Goal: Information Seeking & Learning: Learn about a topic

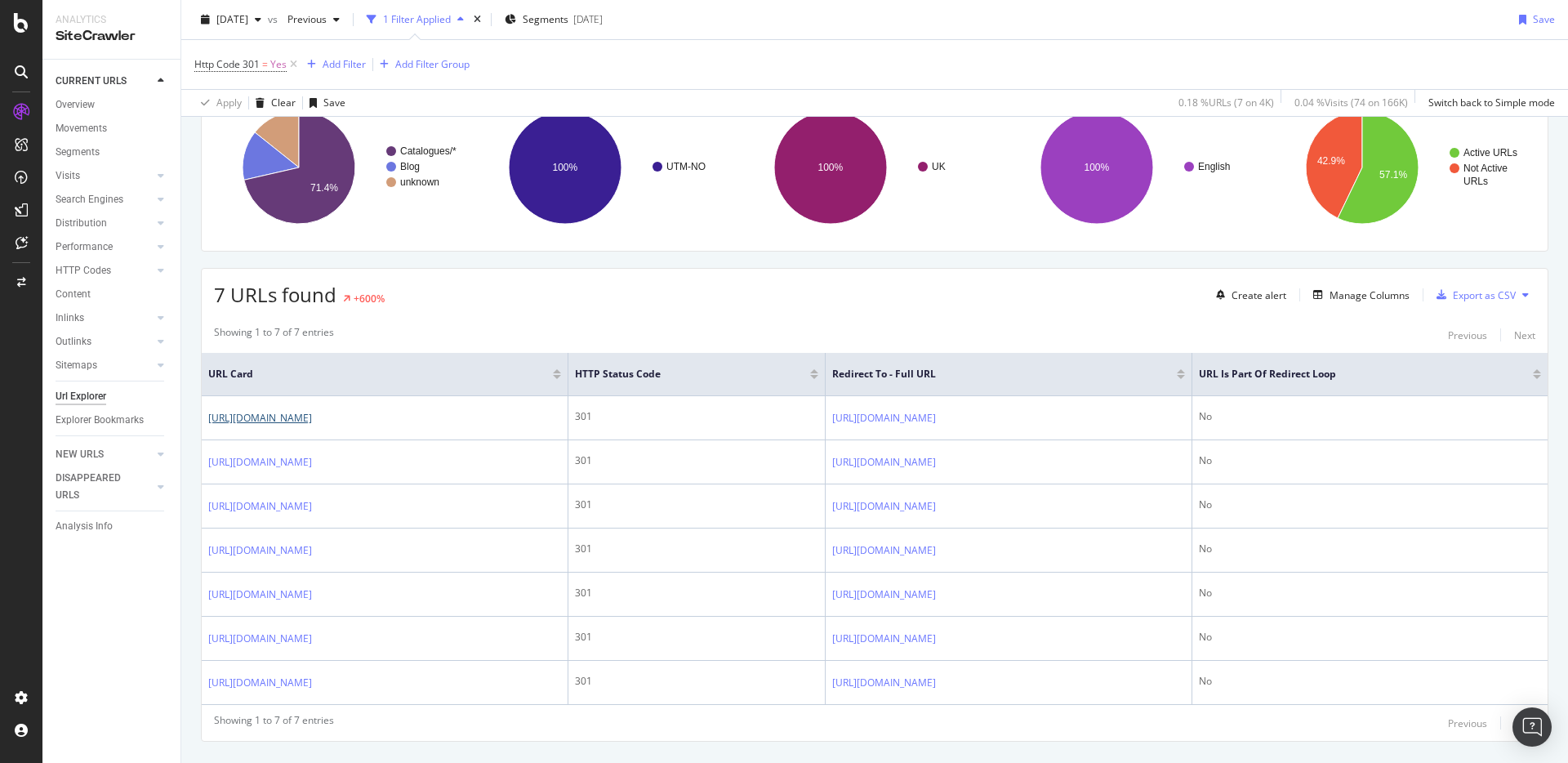
scroll to position [176, 0]
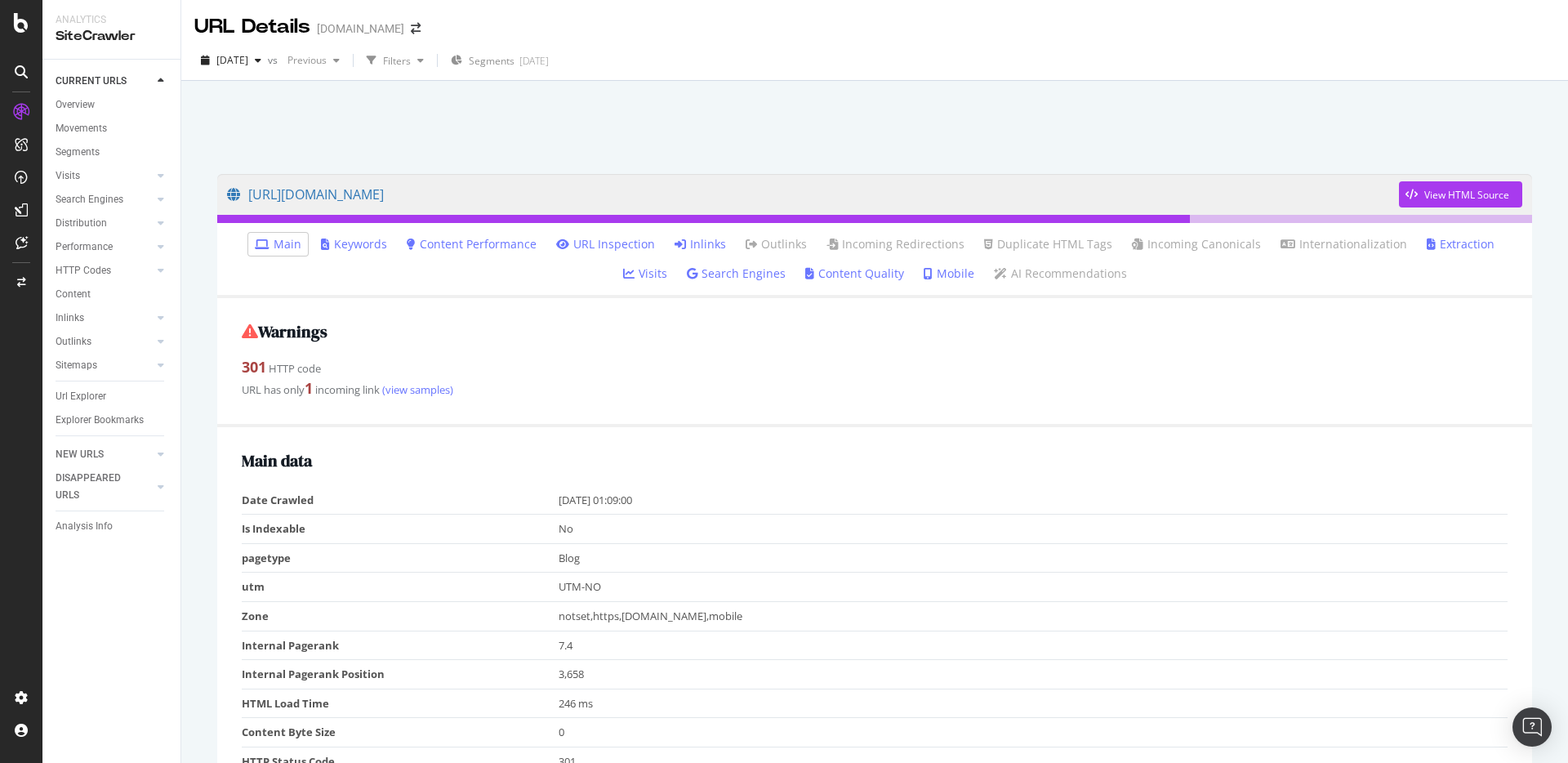
click at [675, 243] on link "Inlinks" at bounding box center [700, 244] width 51 height 16
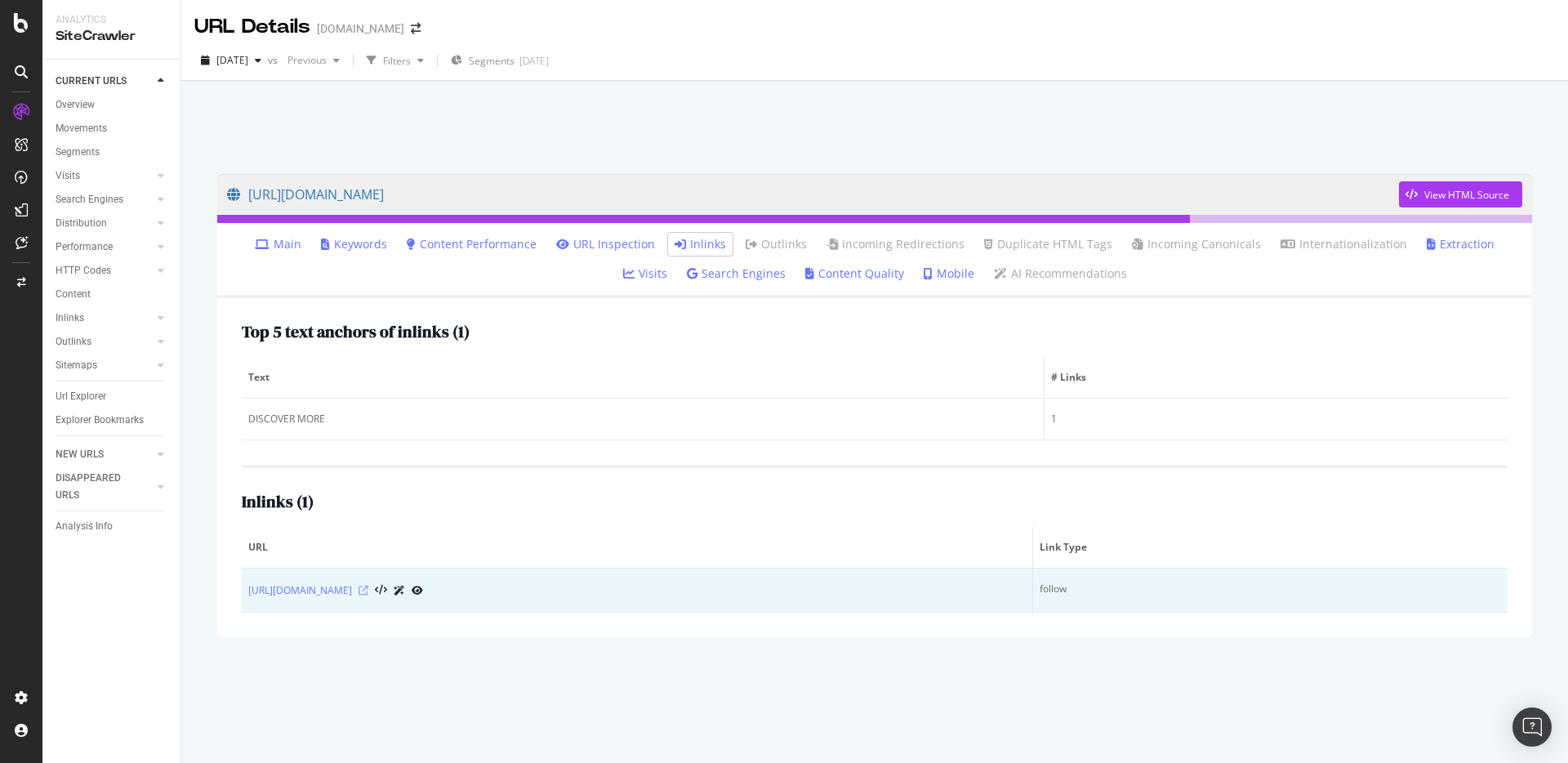
click at [368, 592] on icon at bounding box center [363, 591] width 10 height 10
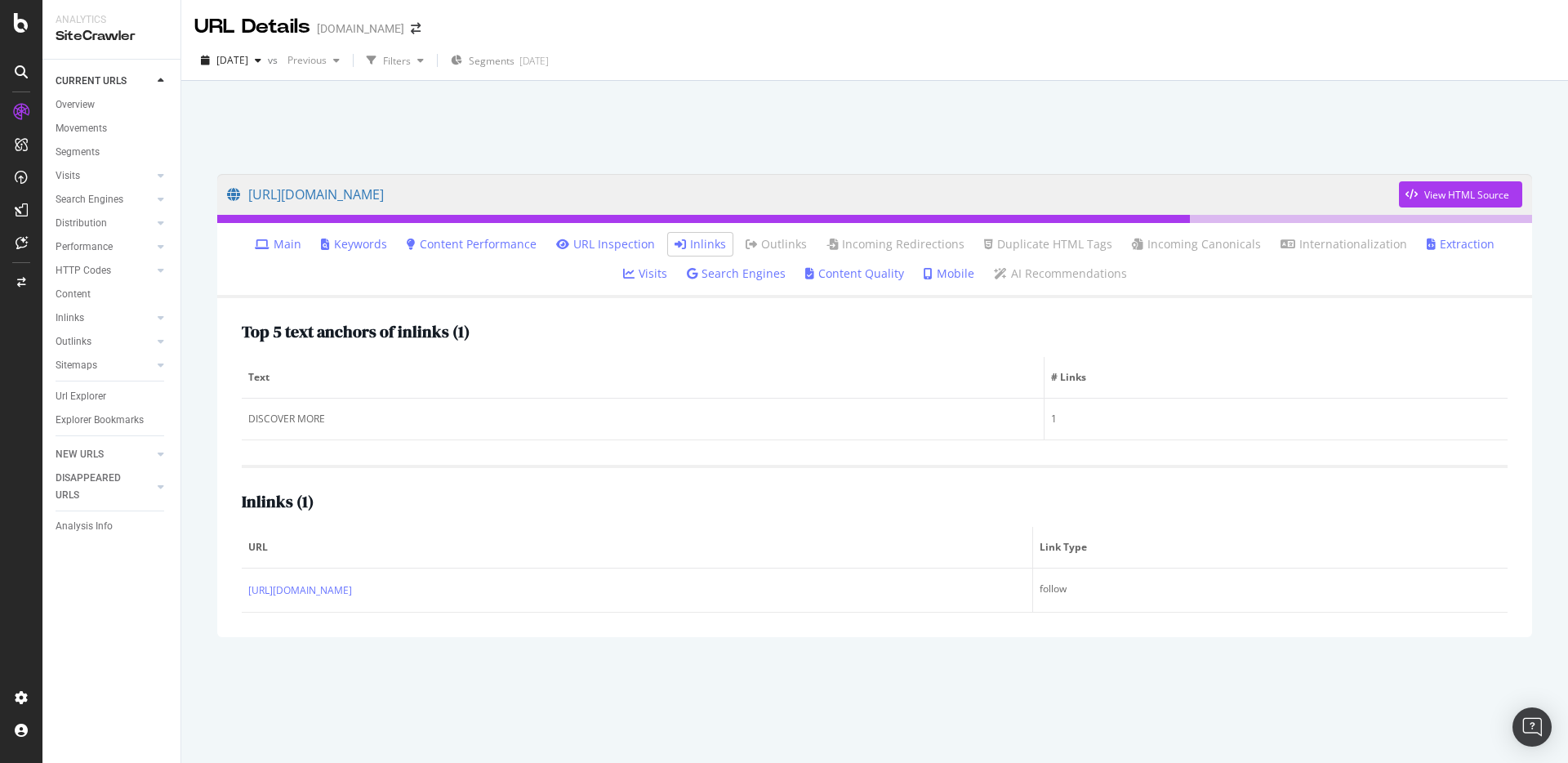
click at [684, 148] on div at bounding box center [874, 123] width 1347 height 69
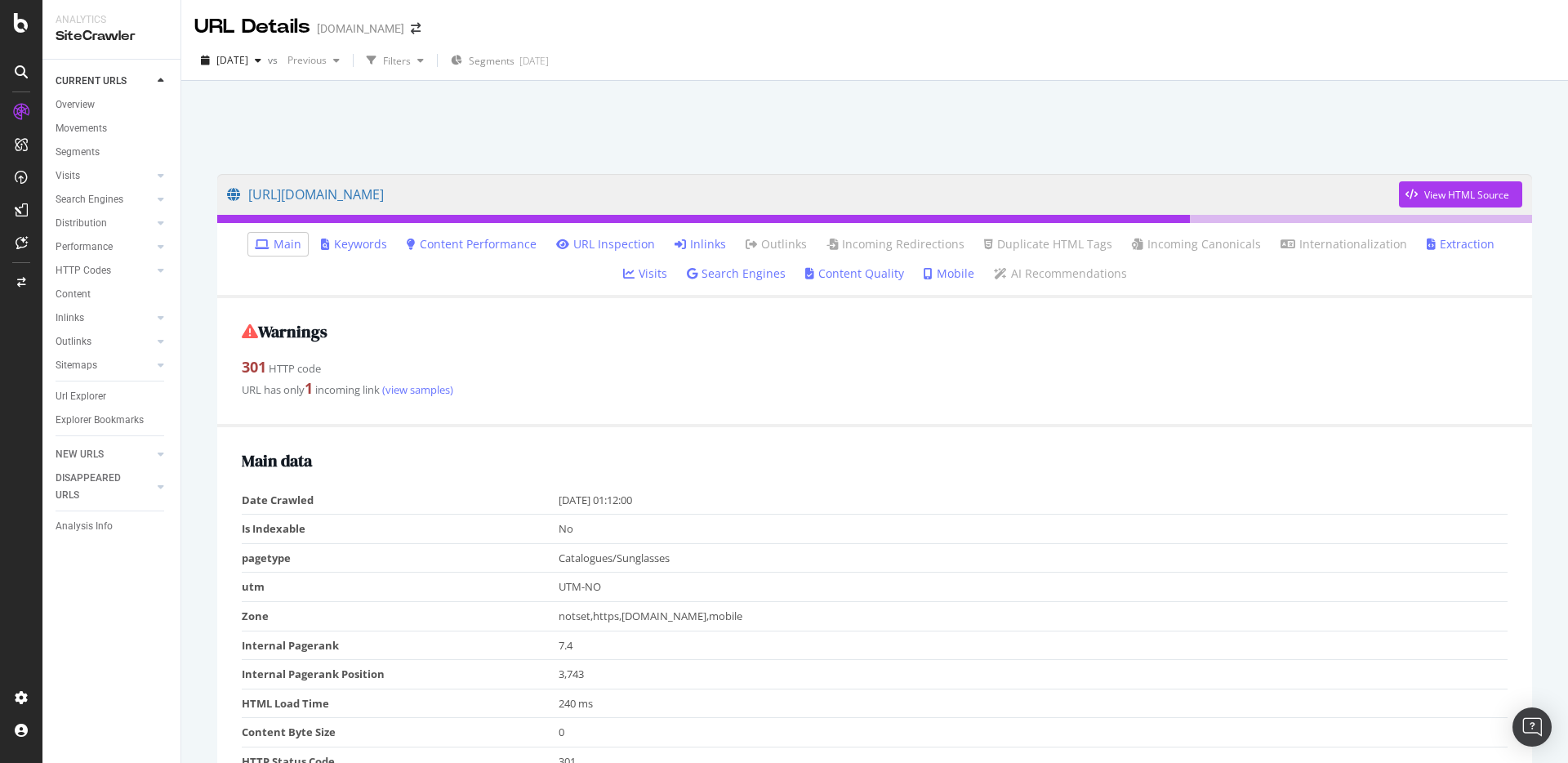
click at [675, 241] on link "Inlinks" at bounding box center [700, 244] width 51 height 16
click at [687, 248] on link "Inlinks" at bounding box center [700, 244] width 51 height 16
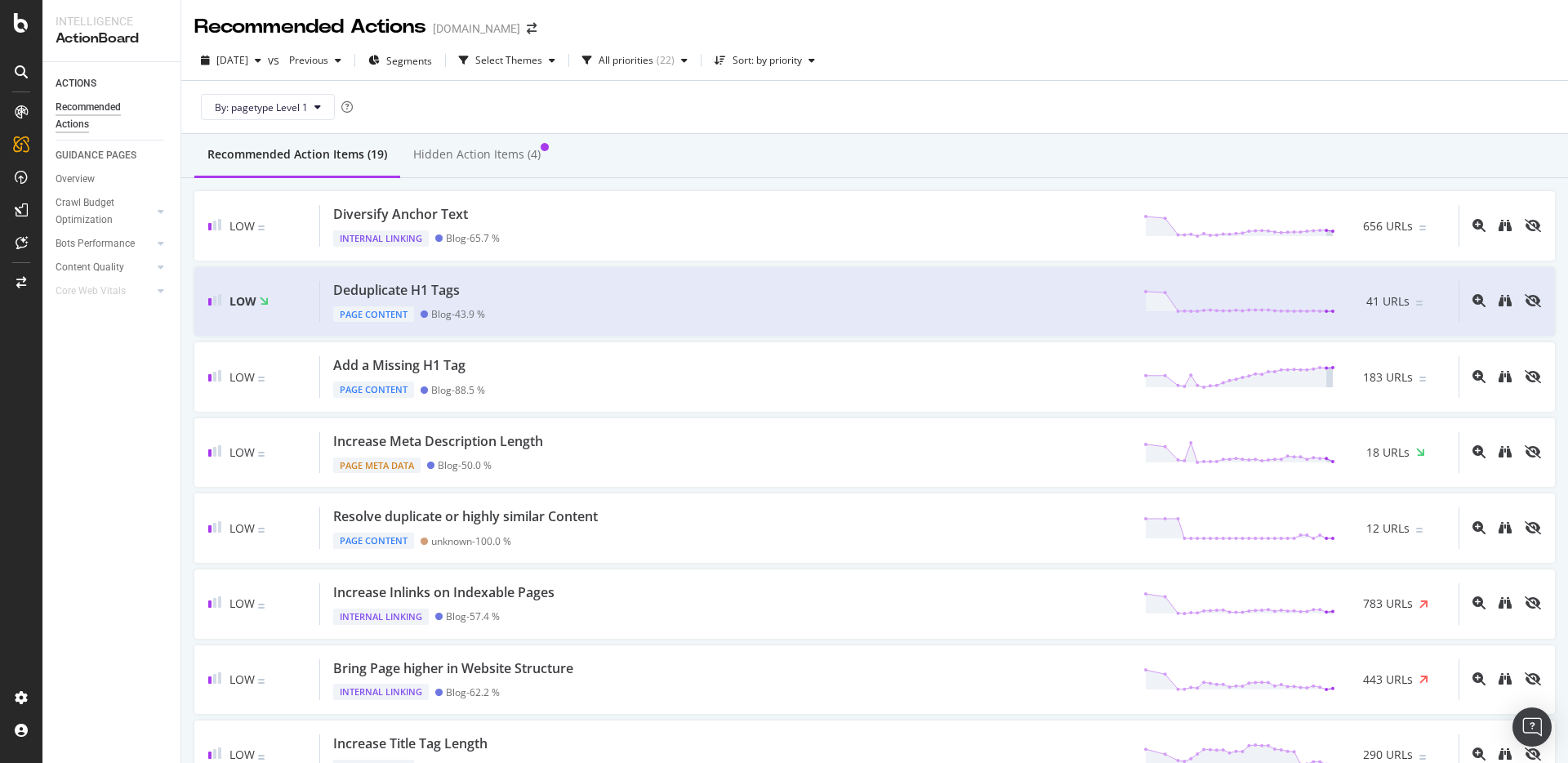
scroll to position [931, 0]
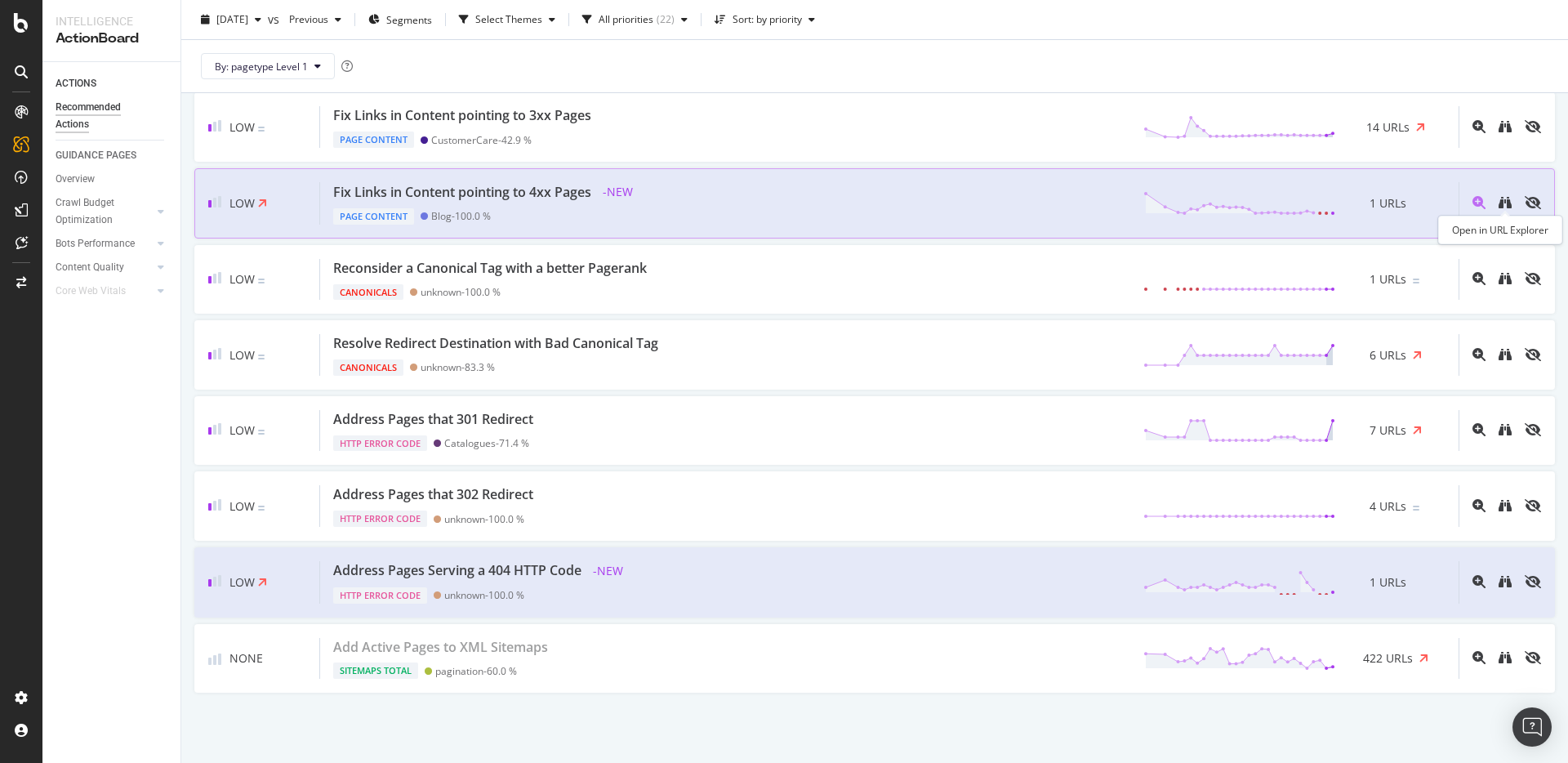
click at [1513, 211] on div at bounding box center [1500, 204] width 82 height 43
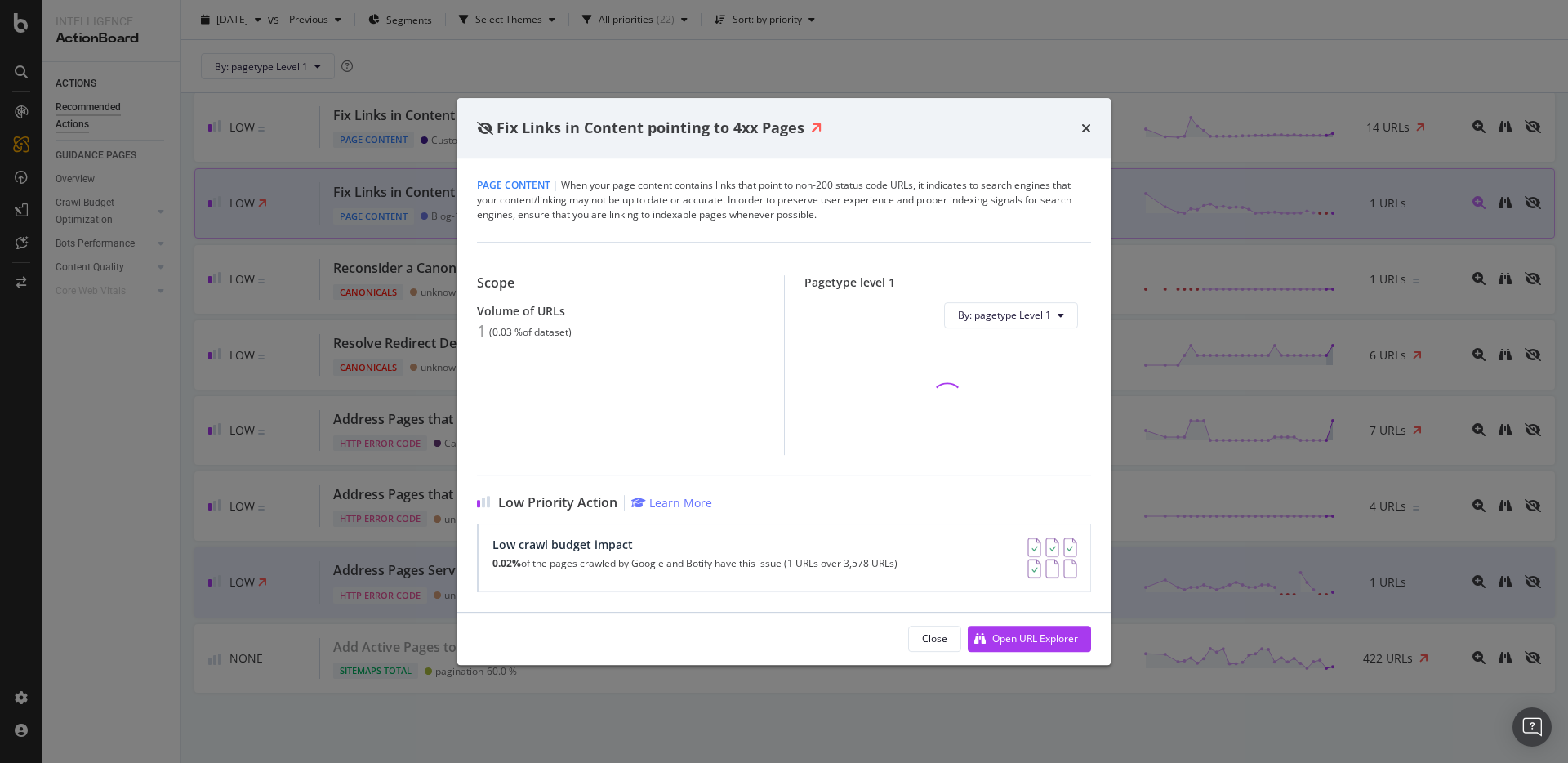
drag, startPoint x: 1365, startPoint y: 232, endPoint x: 1411, endPoint y: 231, distance: 46.0
click at [1365, 232] on div "Fix Links in Content pointing to 4xx Pages Page Content | When your page conten…" at bounding box center [784, 382] width 1568 height 763
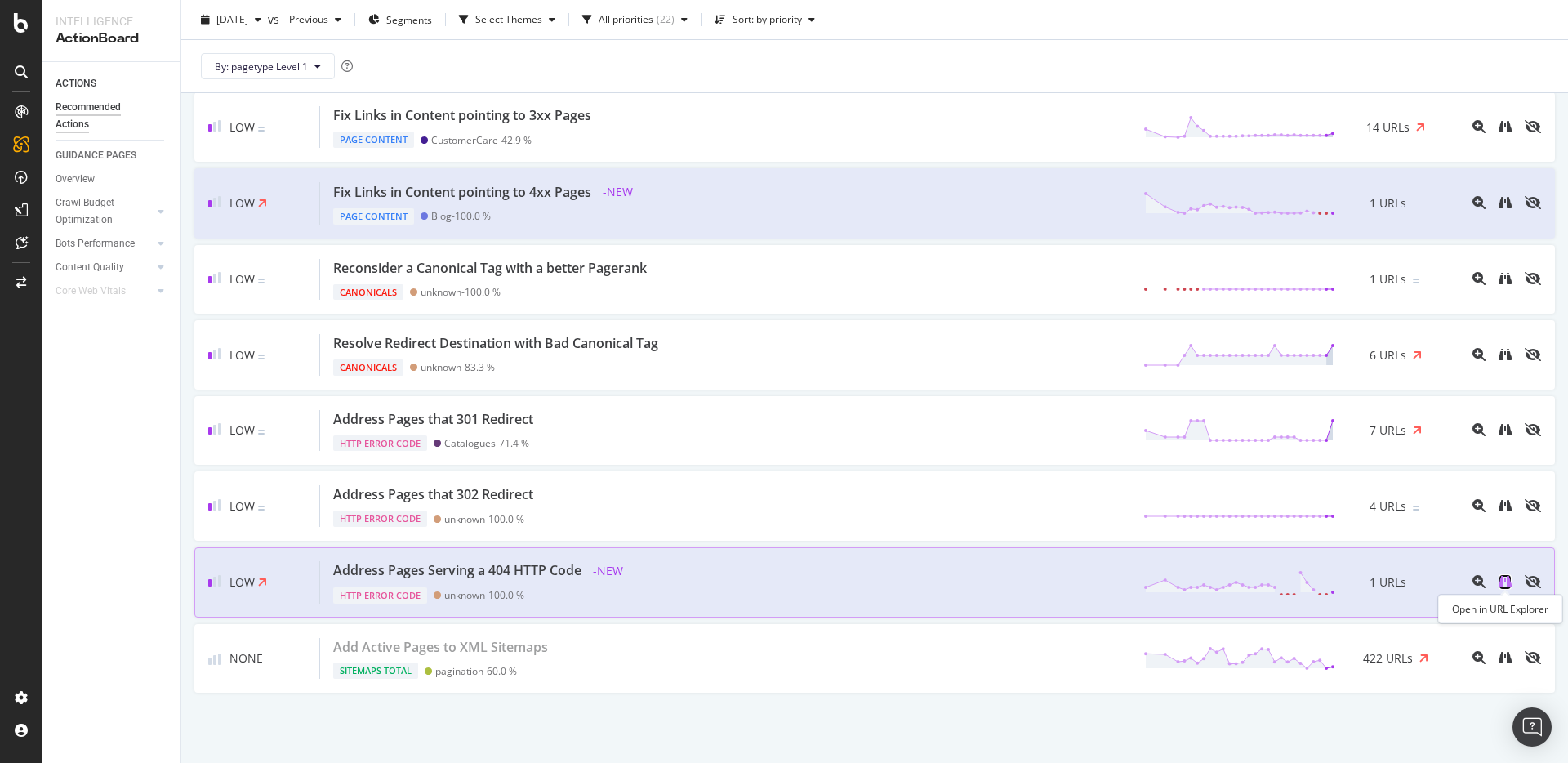
click at [1506, 583] on icon "binoculars" at bounding box center [1505, 582] width 13 height 13
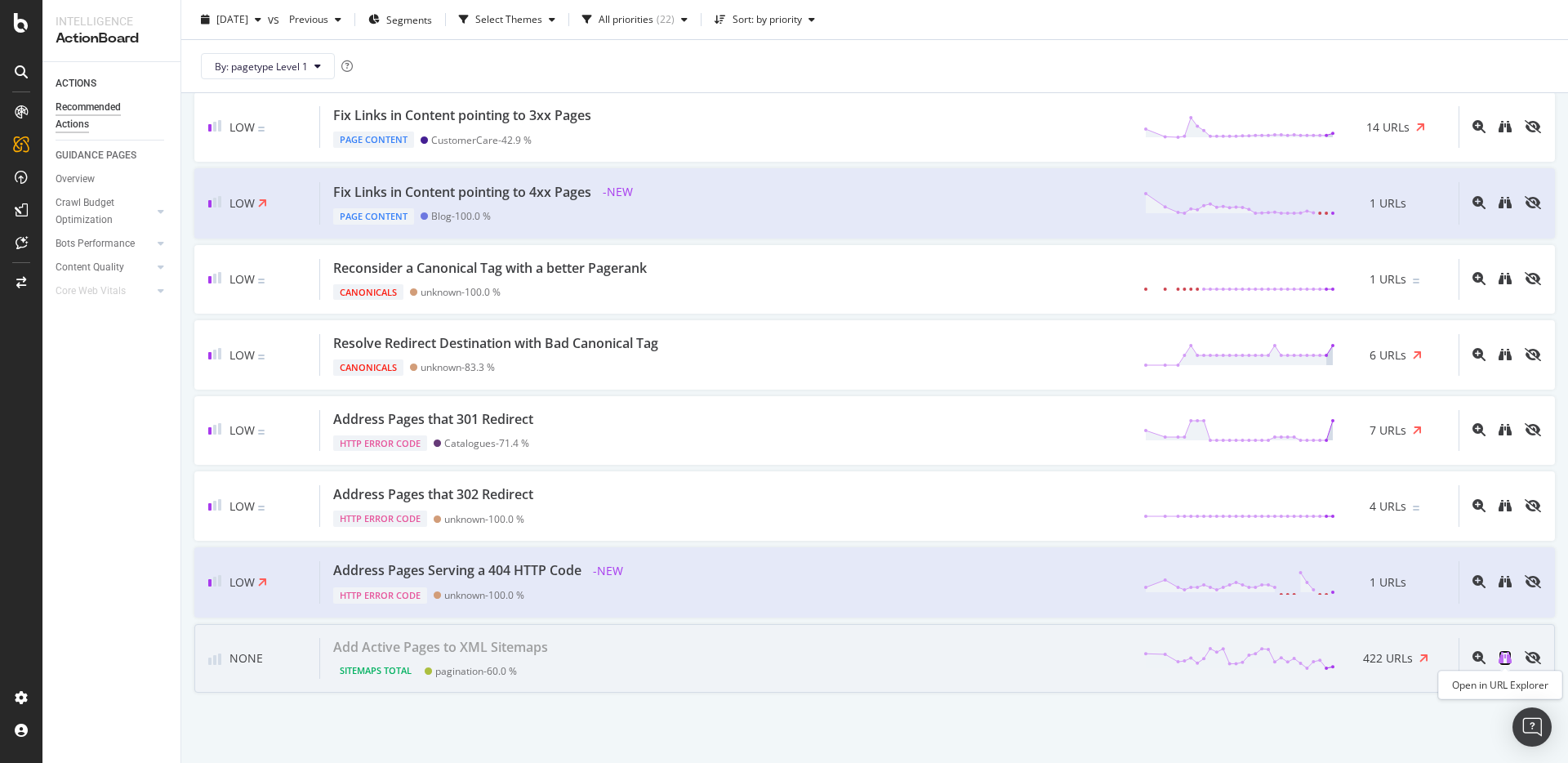
click at [1505, 656] on icon "binoculars" at bounding box center [1505, 658] width 13 height 13
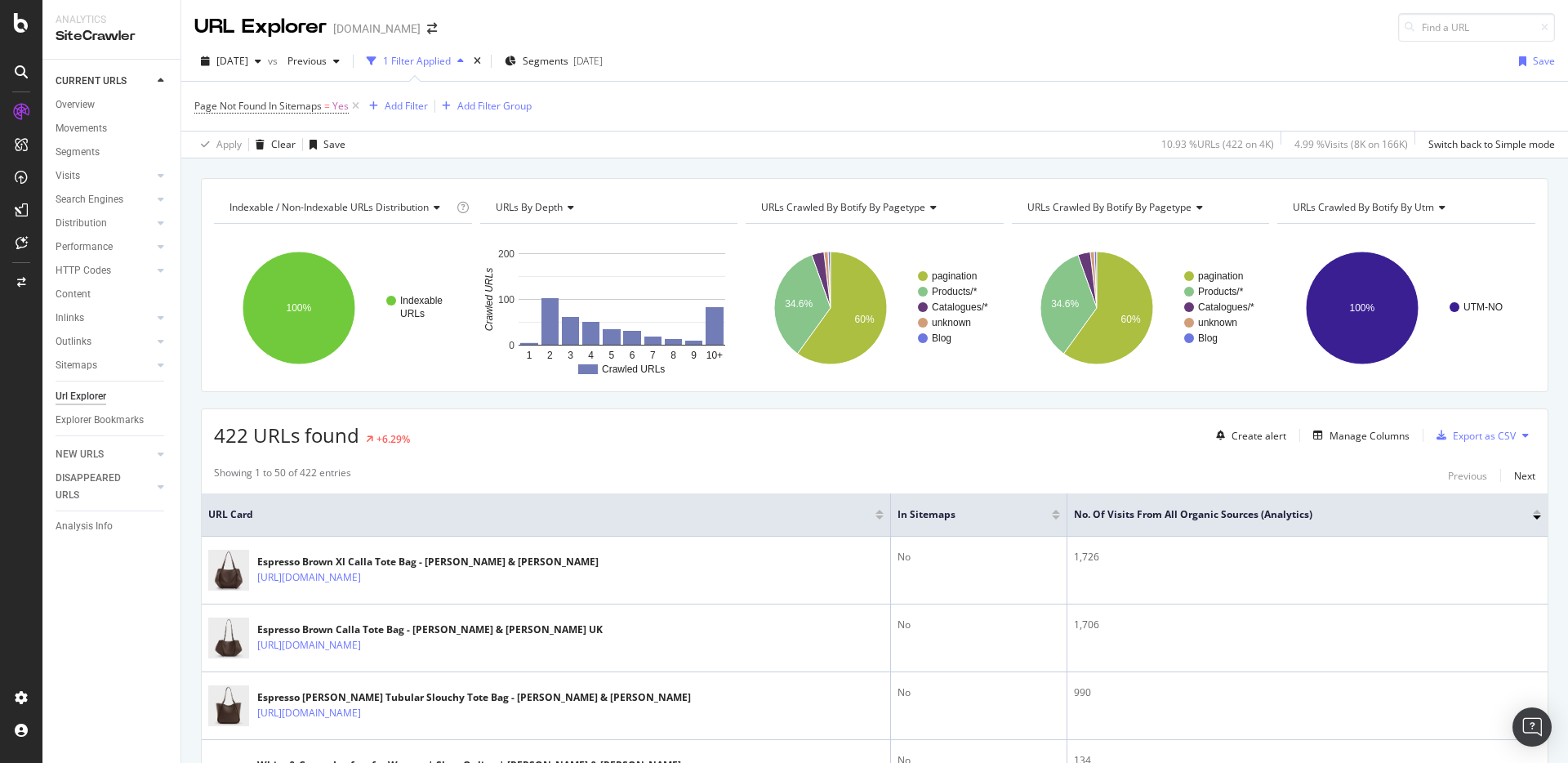
click at [638, 475] on div "Showing 1 to 50 of 422 entries Previous Next" at bounding box center [874, 475] width 1346 height 20
click at [821, 265] on icon "A chart." at bounding box center [821, 279] width 19 height 56
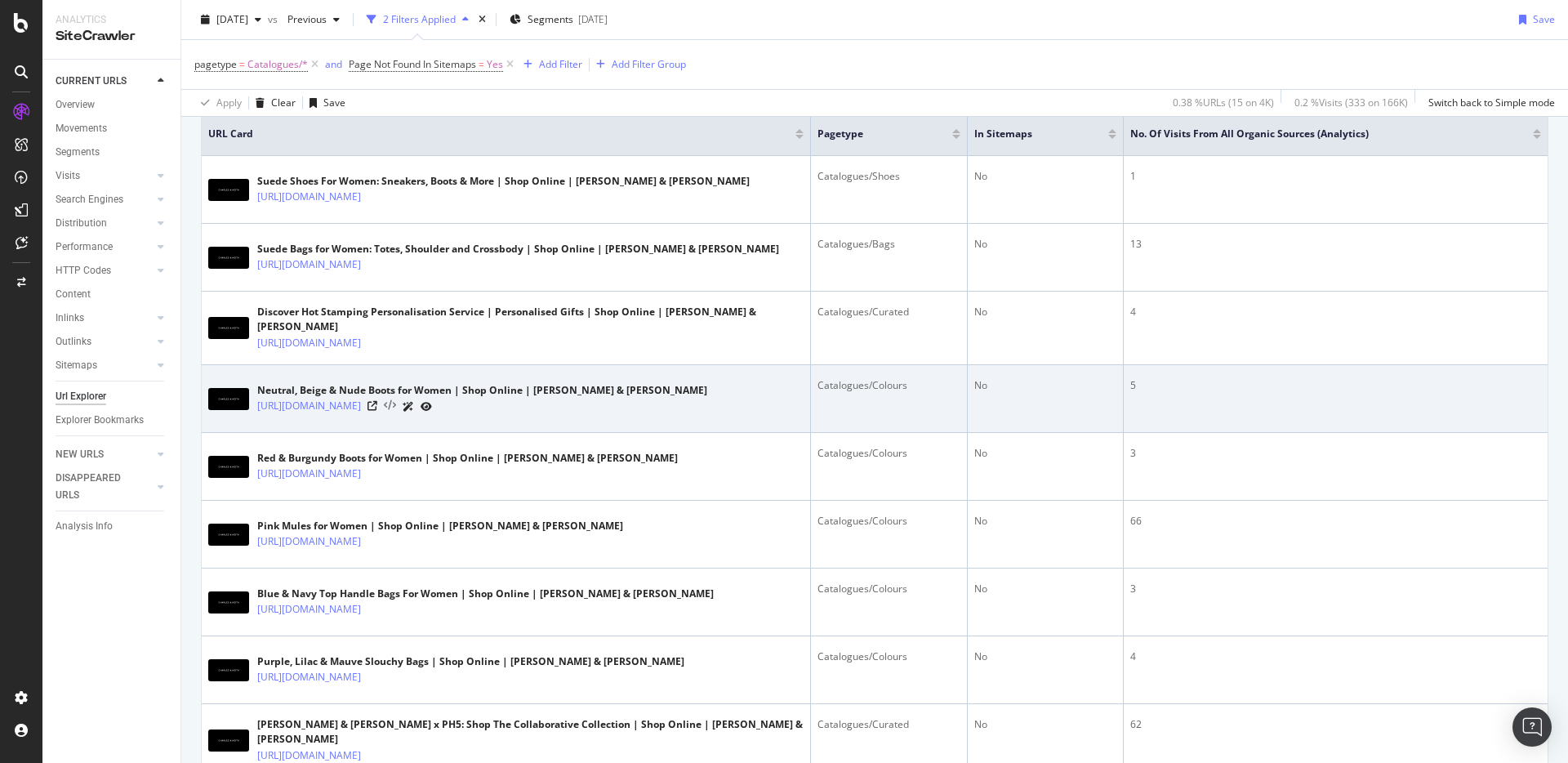
scroll to position [382, 0]
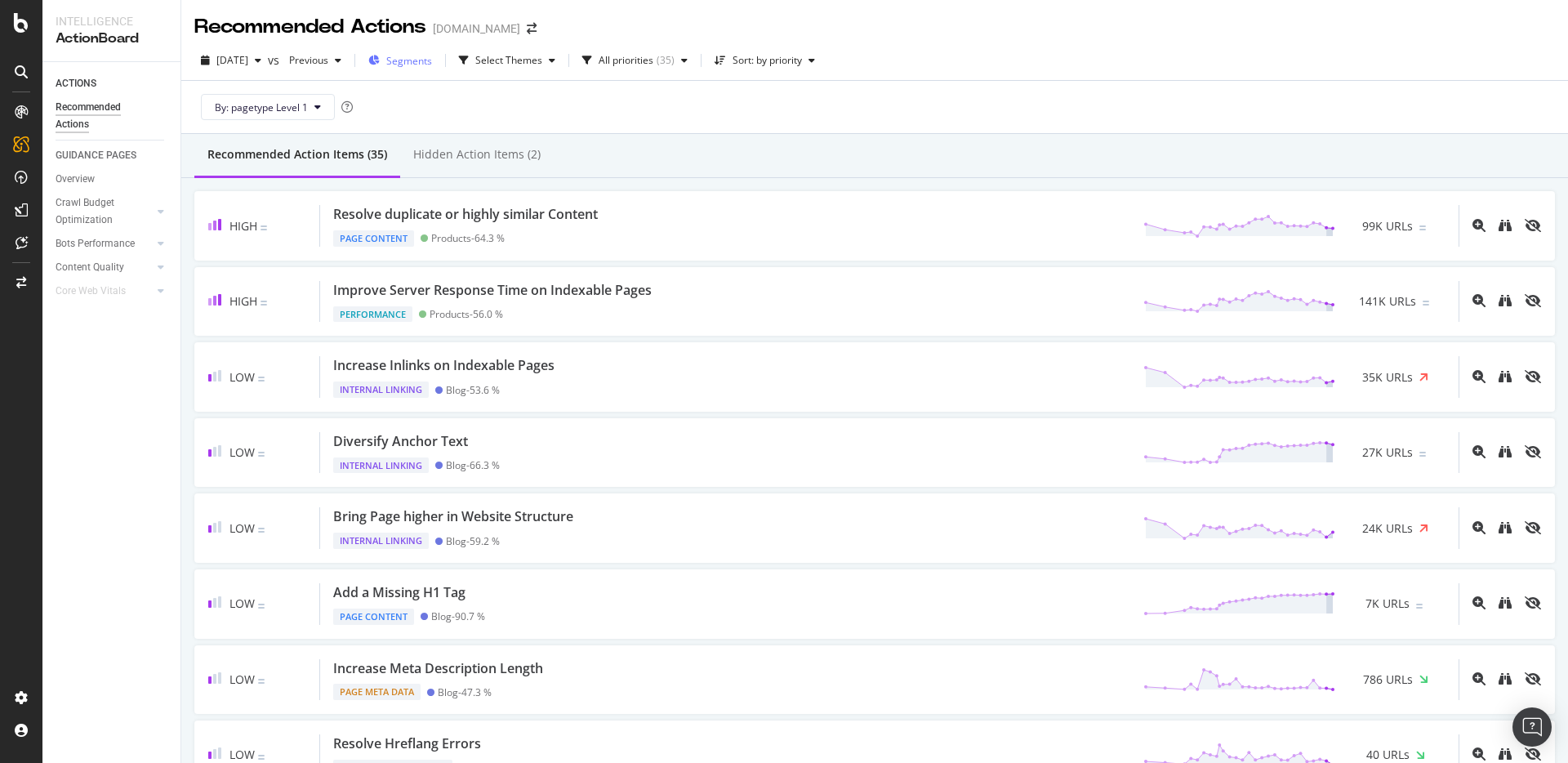
click at [432, 67] on span "Segments" at bounding box center [409, 60] width 45 height 14
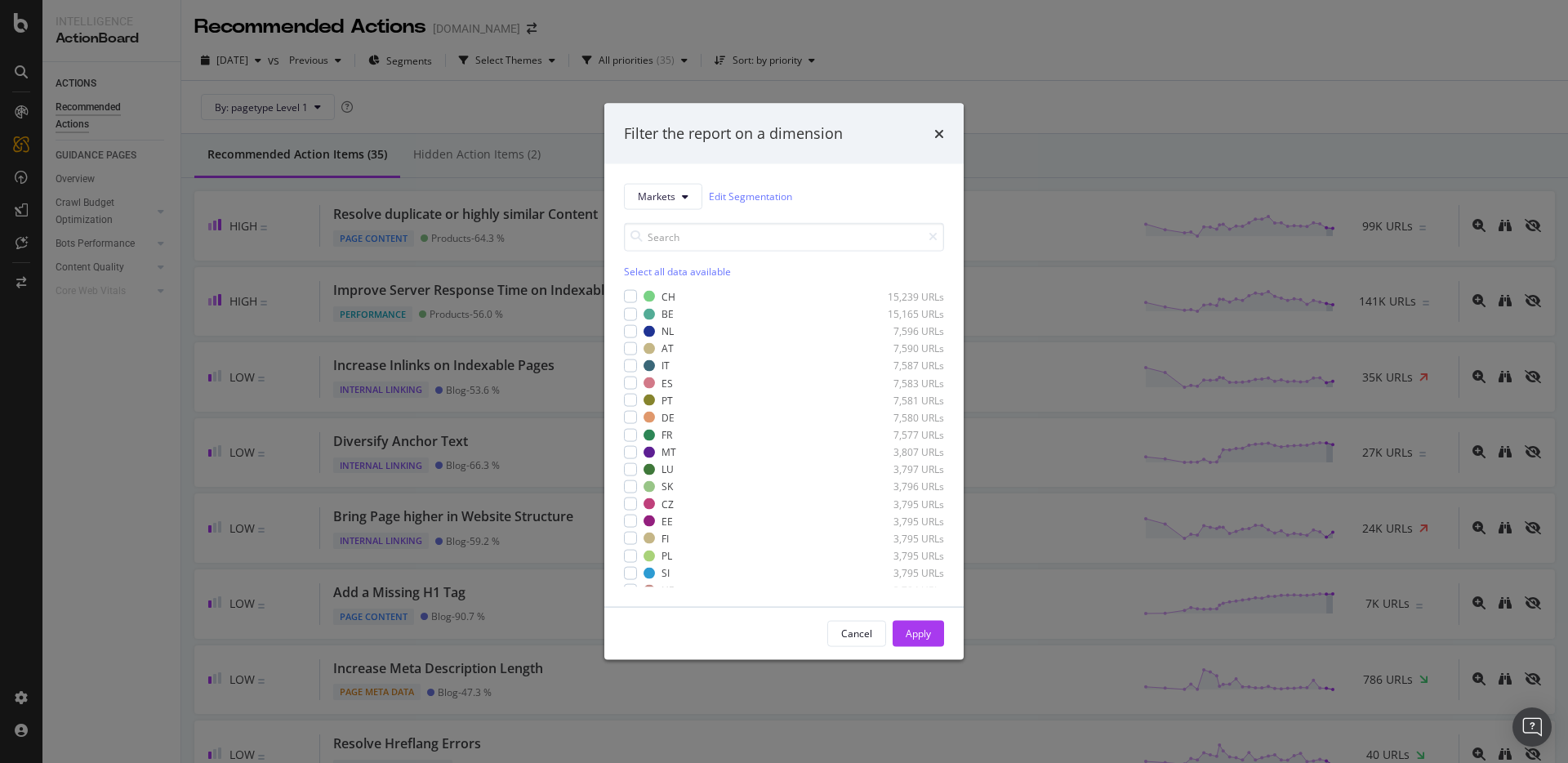
click at [1190, 89] on div "Filter the report on a dimension Markets Edit Segmentation Select all data avai…" at bounding box center [784, 382] width 1568 height 763
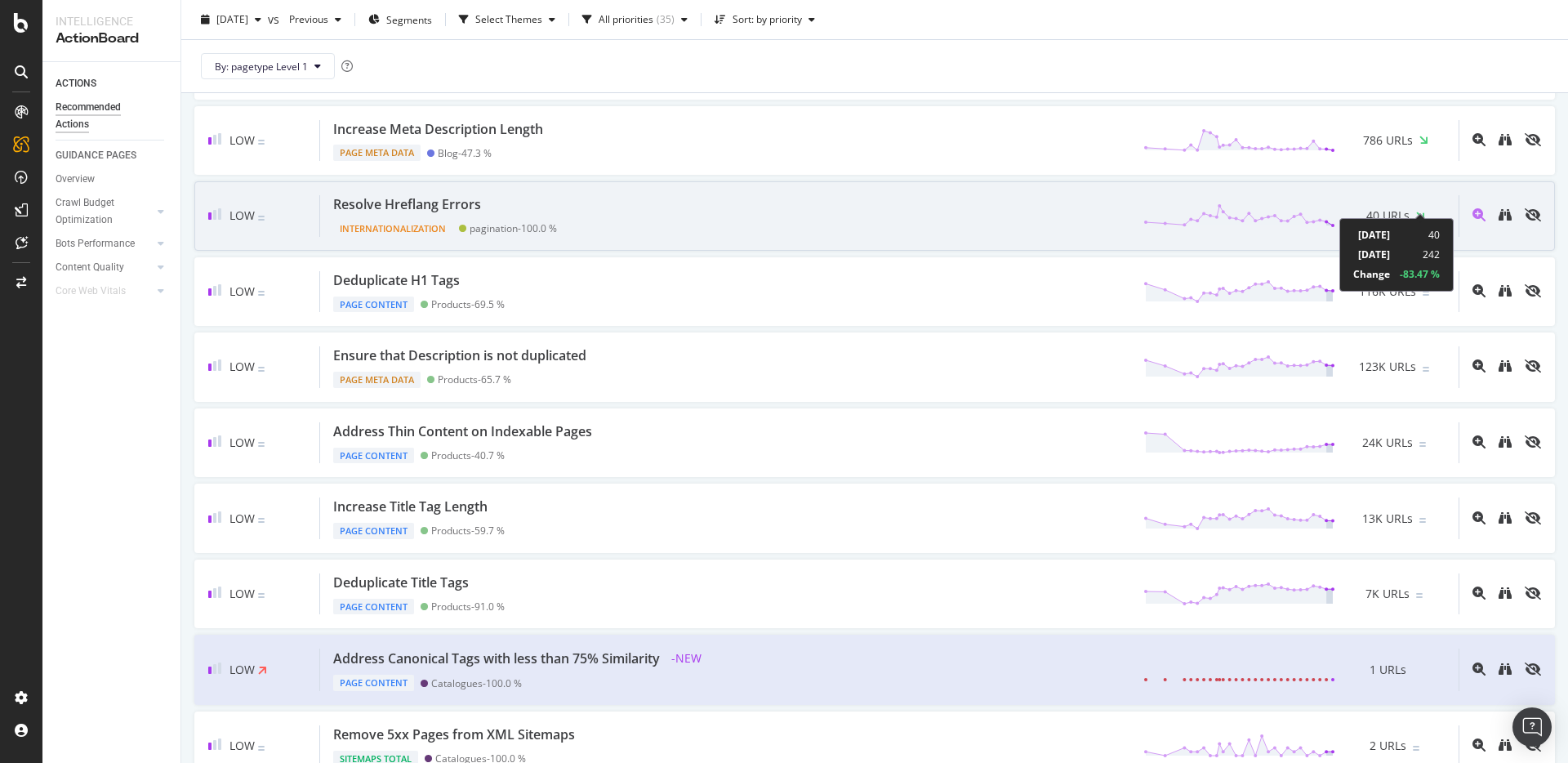
scroll to position [552, 0]
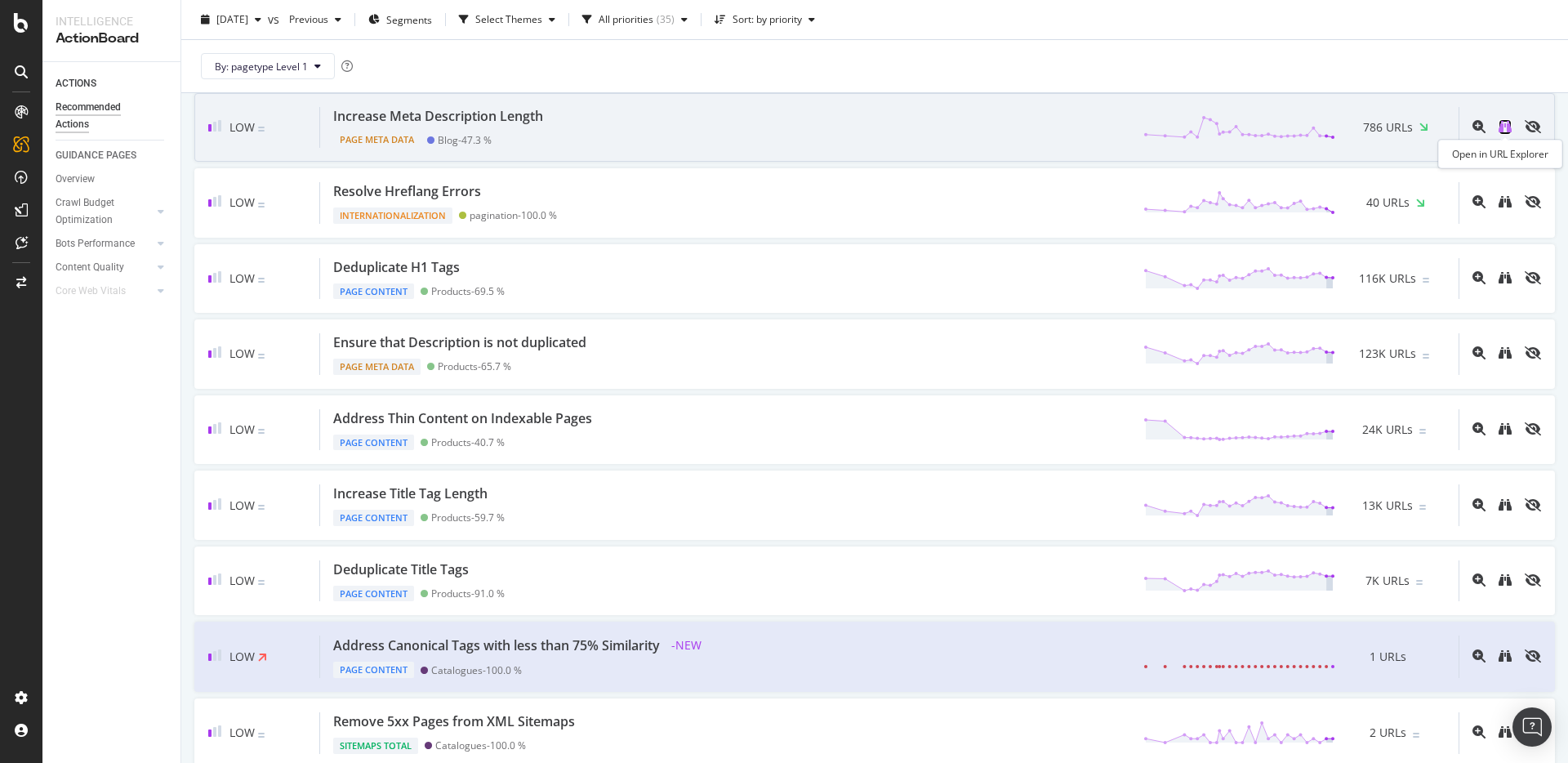
click at [1501, 132] on icon "binoculars" at bounding box center [1505, 127] width 13 height 13
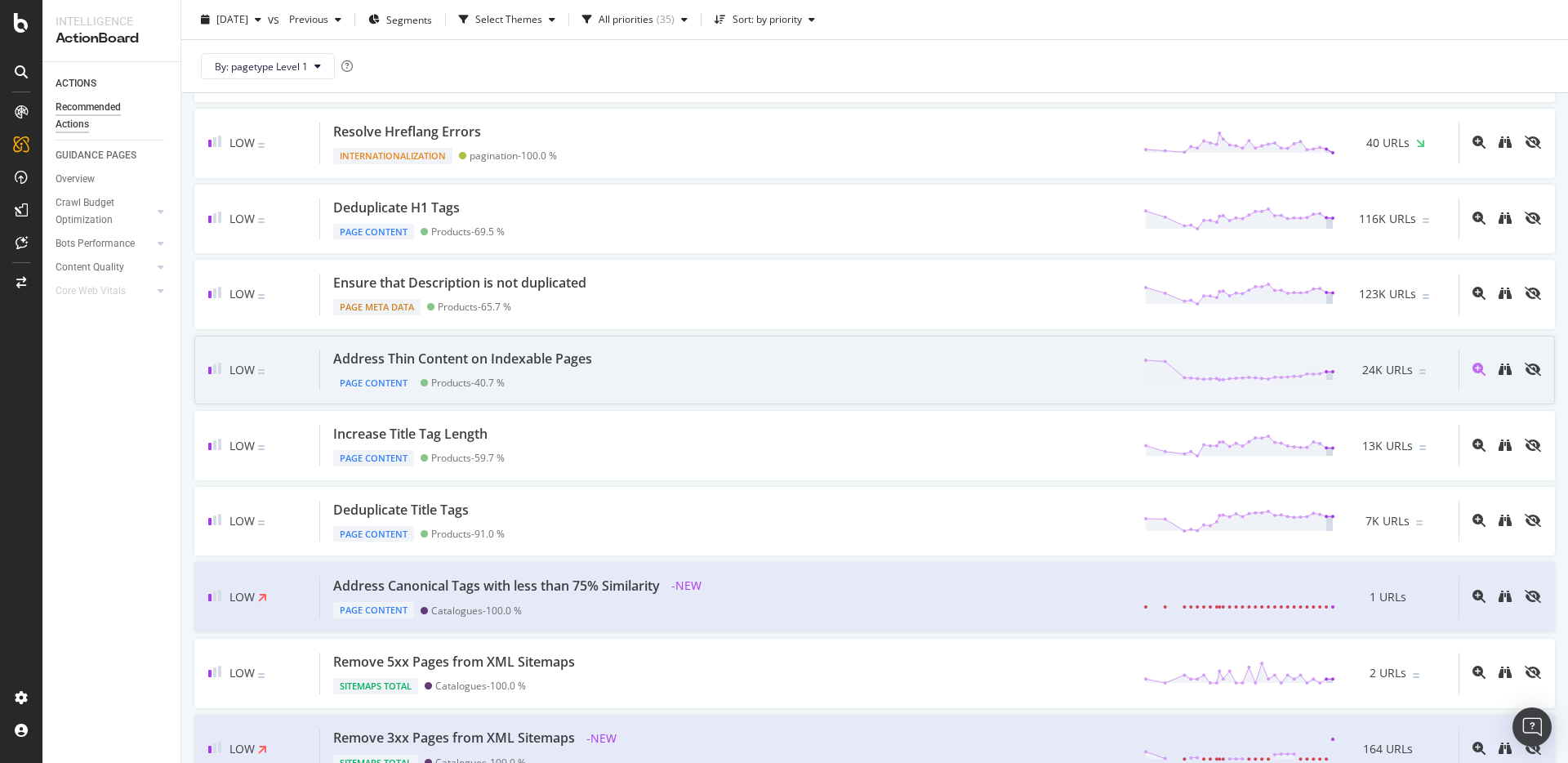
scroll to position [612, 0]
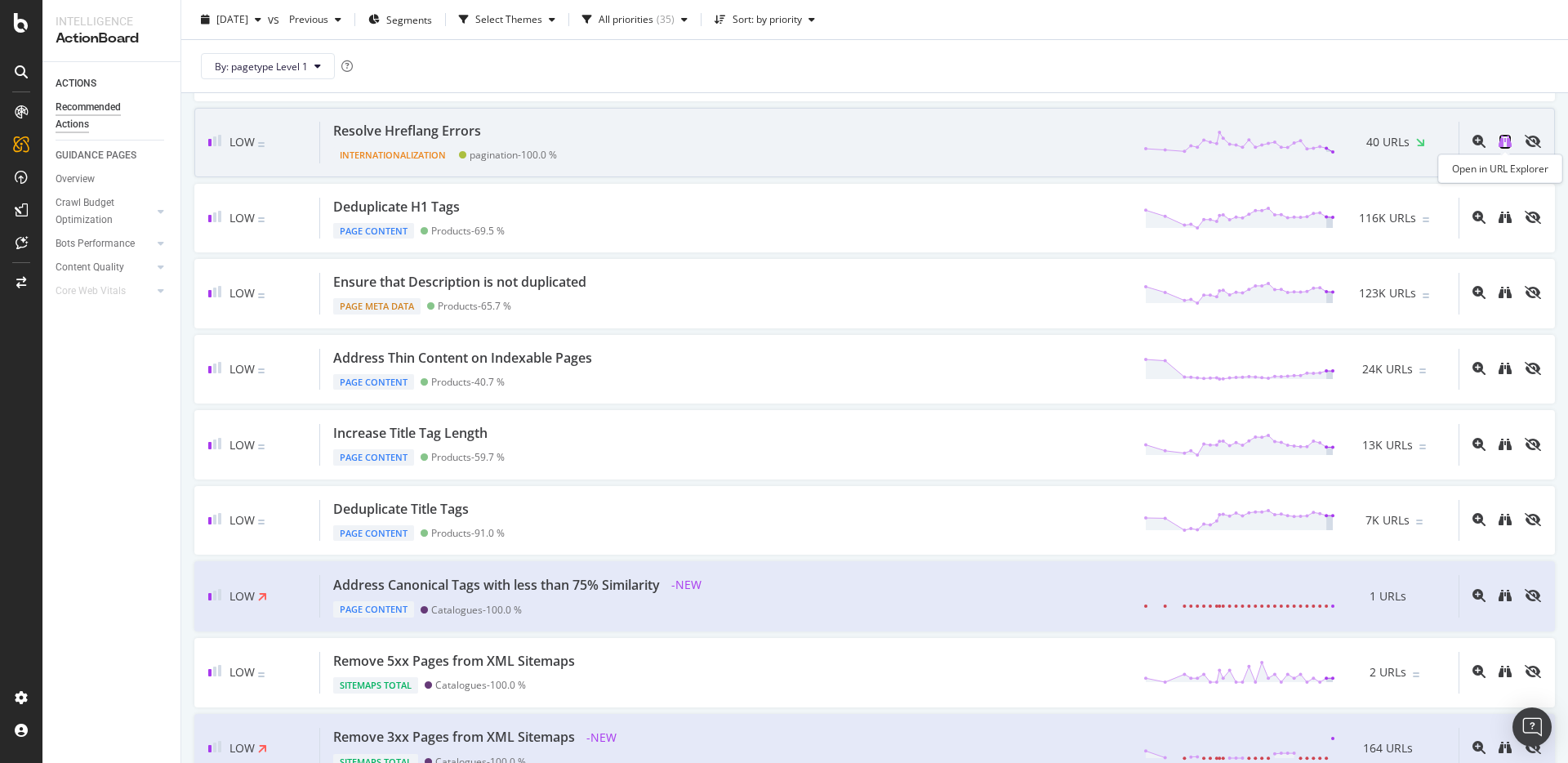
click at [1505, 142] on icon "binoculars" at bounding box center [1505, 142] width 13 height 13
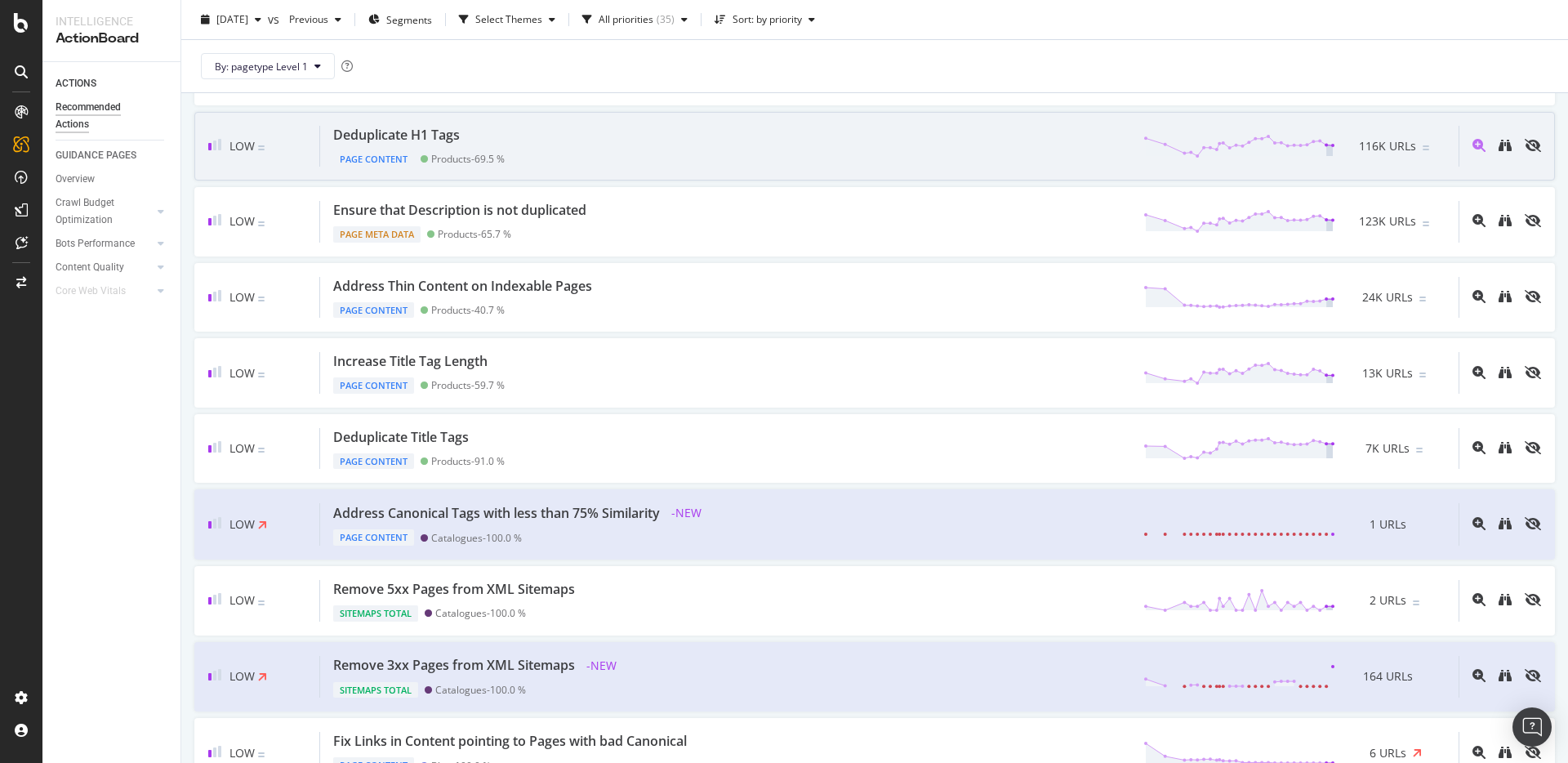
scroll to position [682, 0]
click at [1504, 140] on icon "binoculars" at bounding box center [1505, 147] width 13 height 13
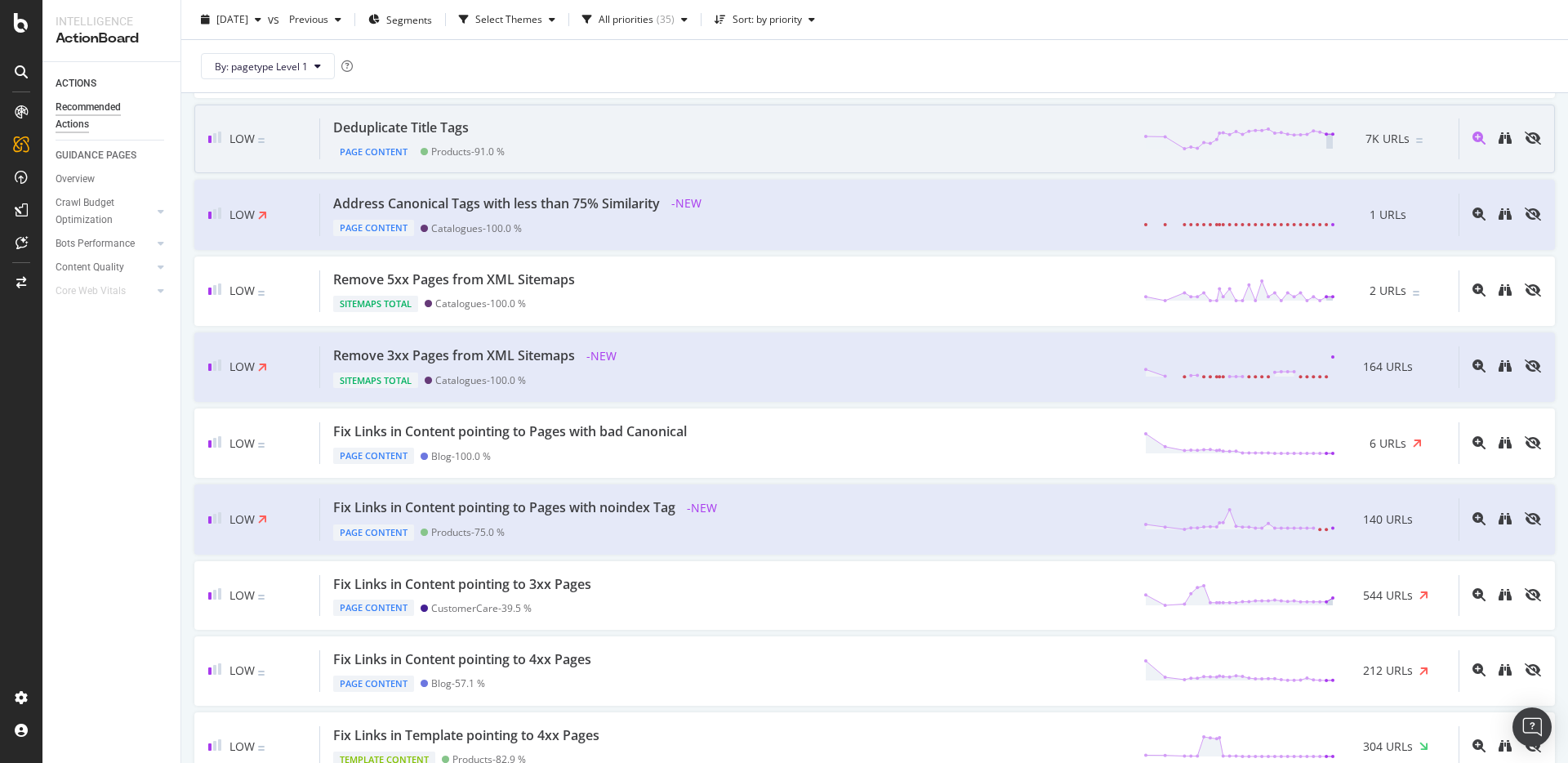
scroll to position [999, 0]
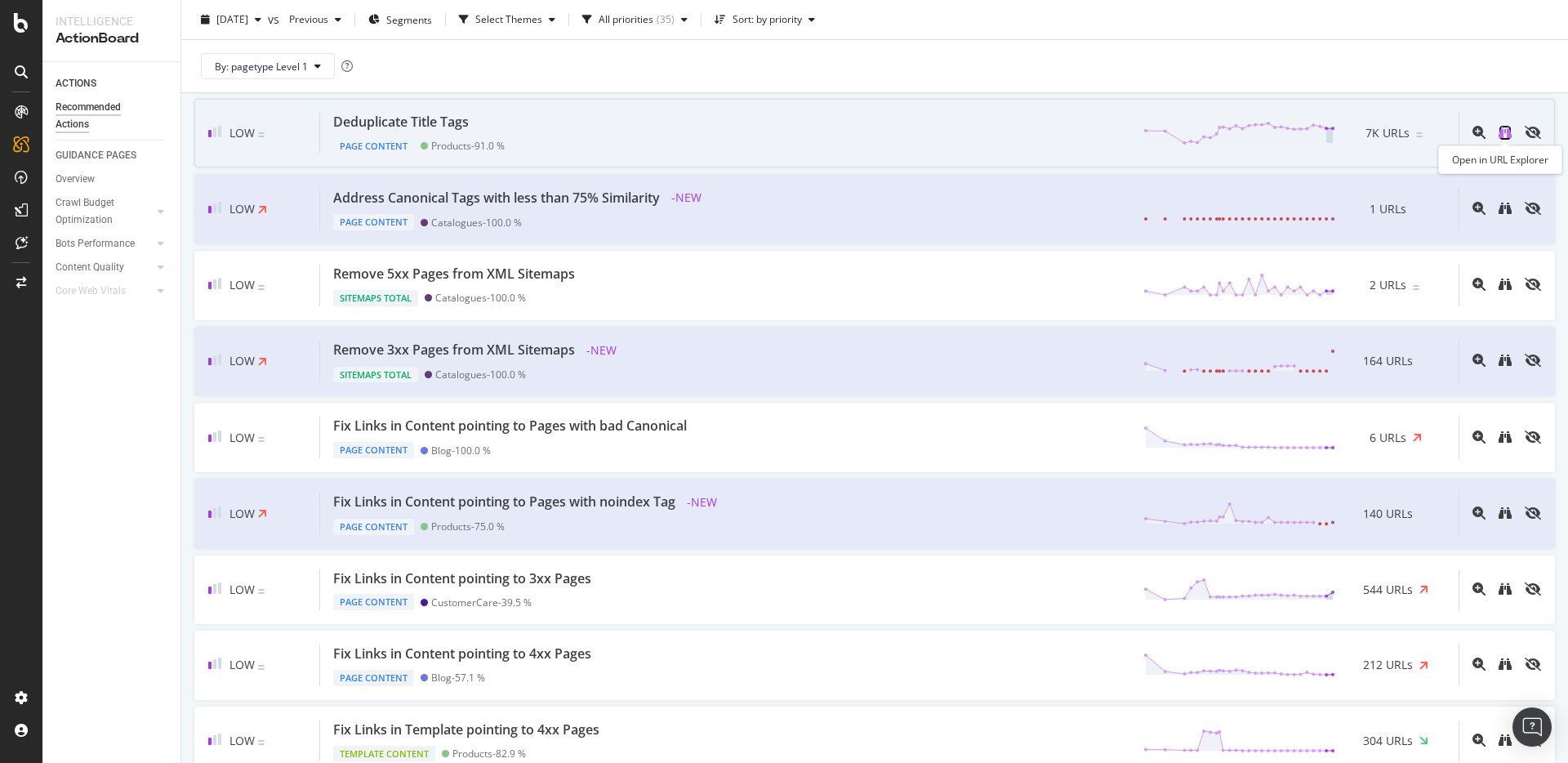
click at [1499, 133] on icon "binoculars" at bounding box center [1505, 133] width 13 height 13
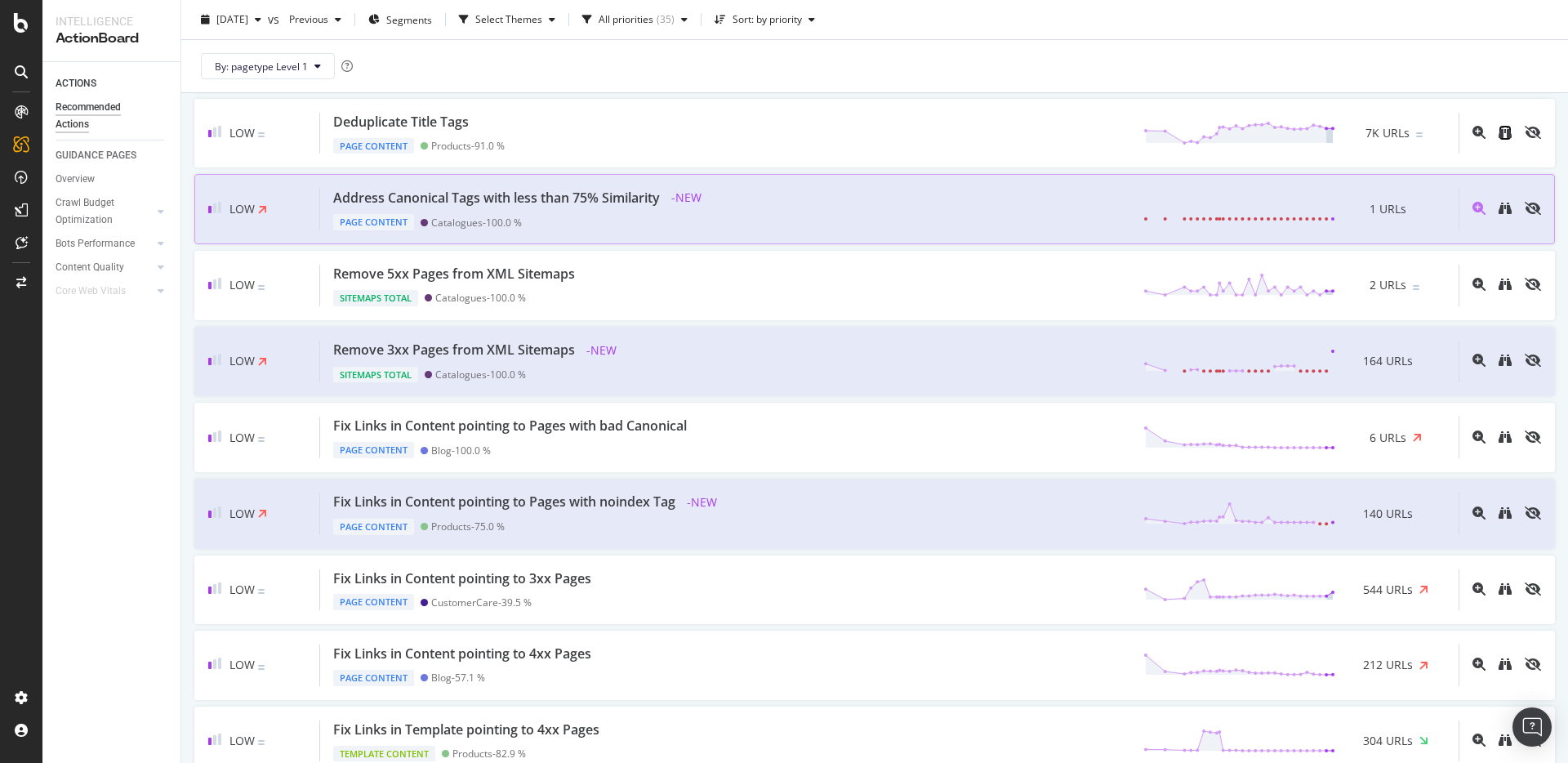
scroll to position [1065, 0]
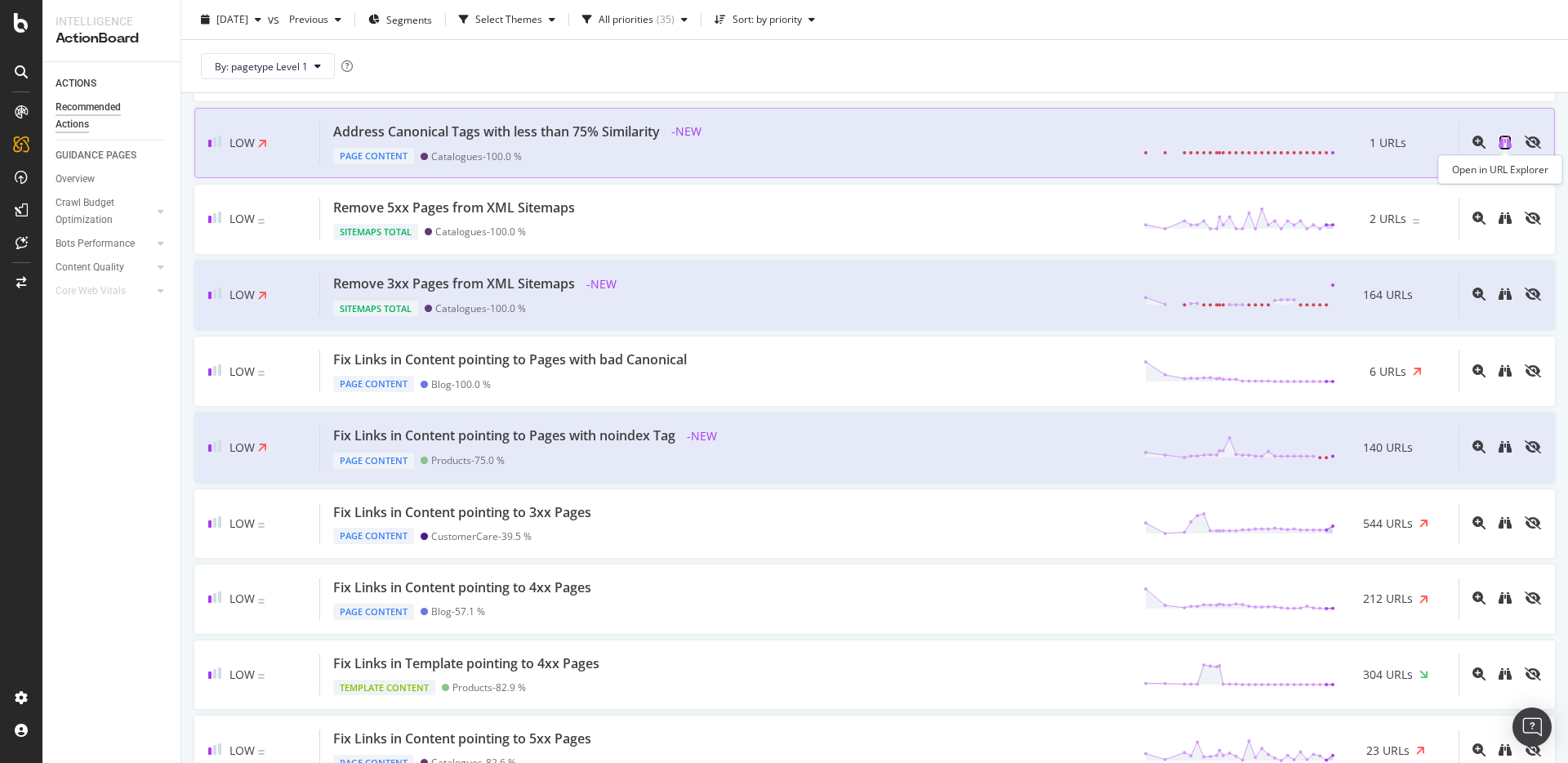
click at [1503, 143] on icon "binoculars" at bounding box center [1505, 143] width 13 height 13
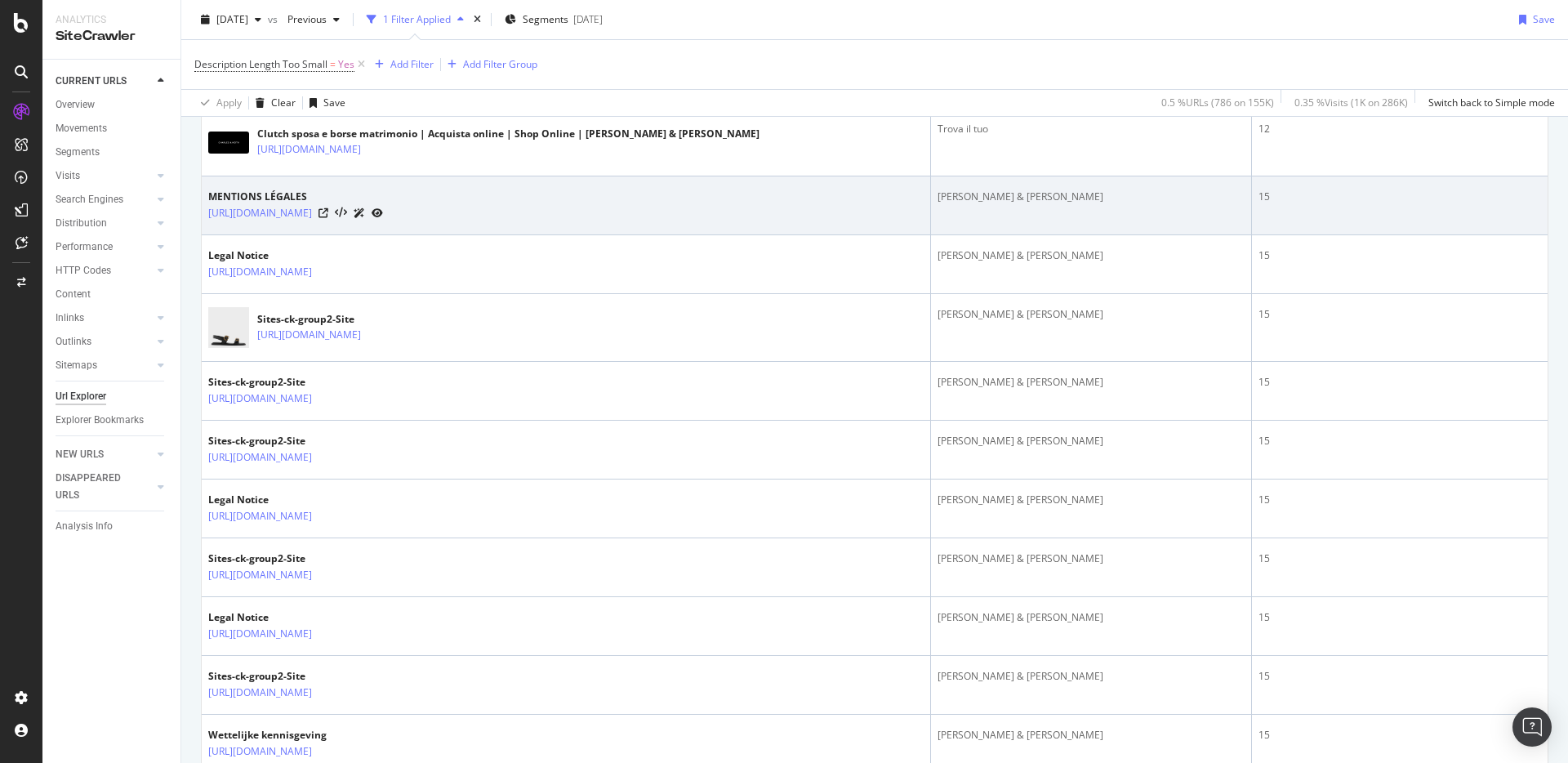
scroll to position [427, 0]
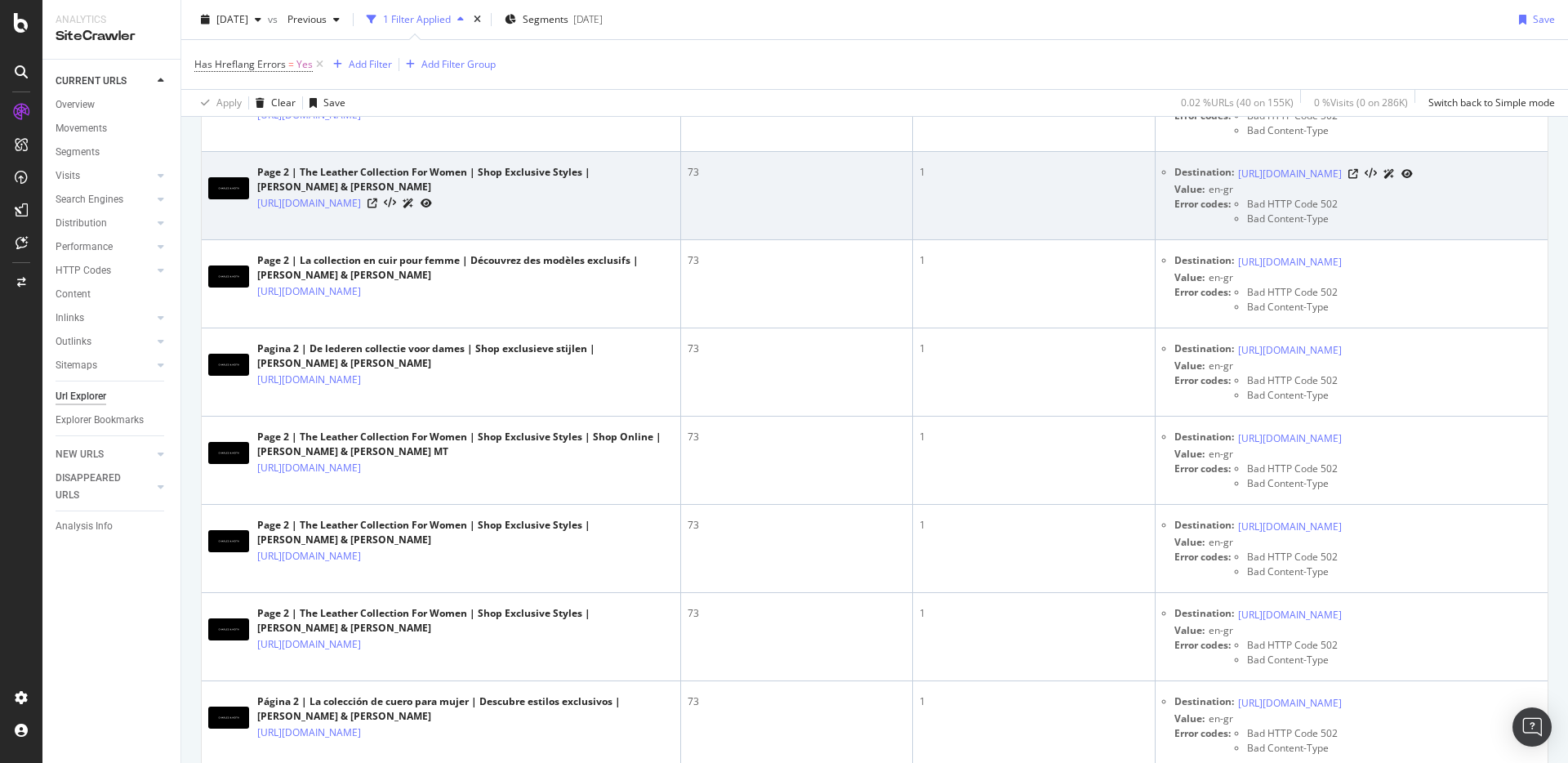
scroll to position [3396, 0]
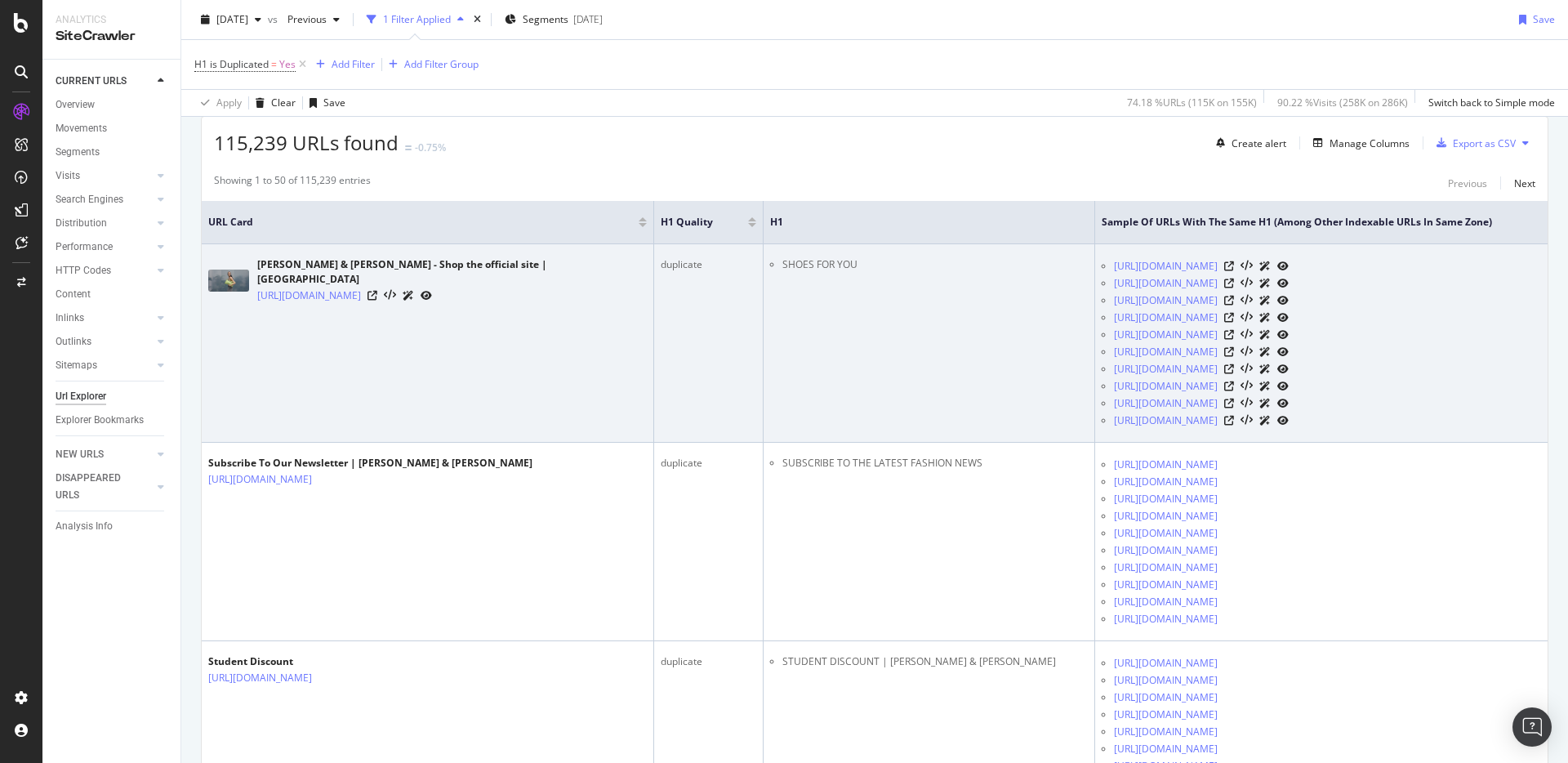
scroll to position [293, 0]
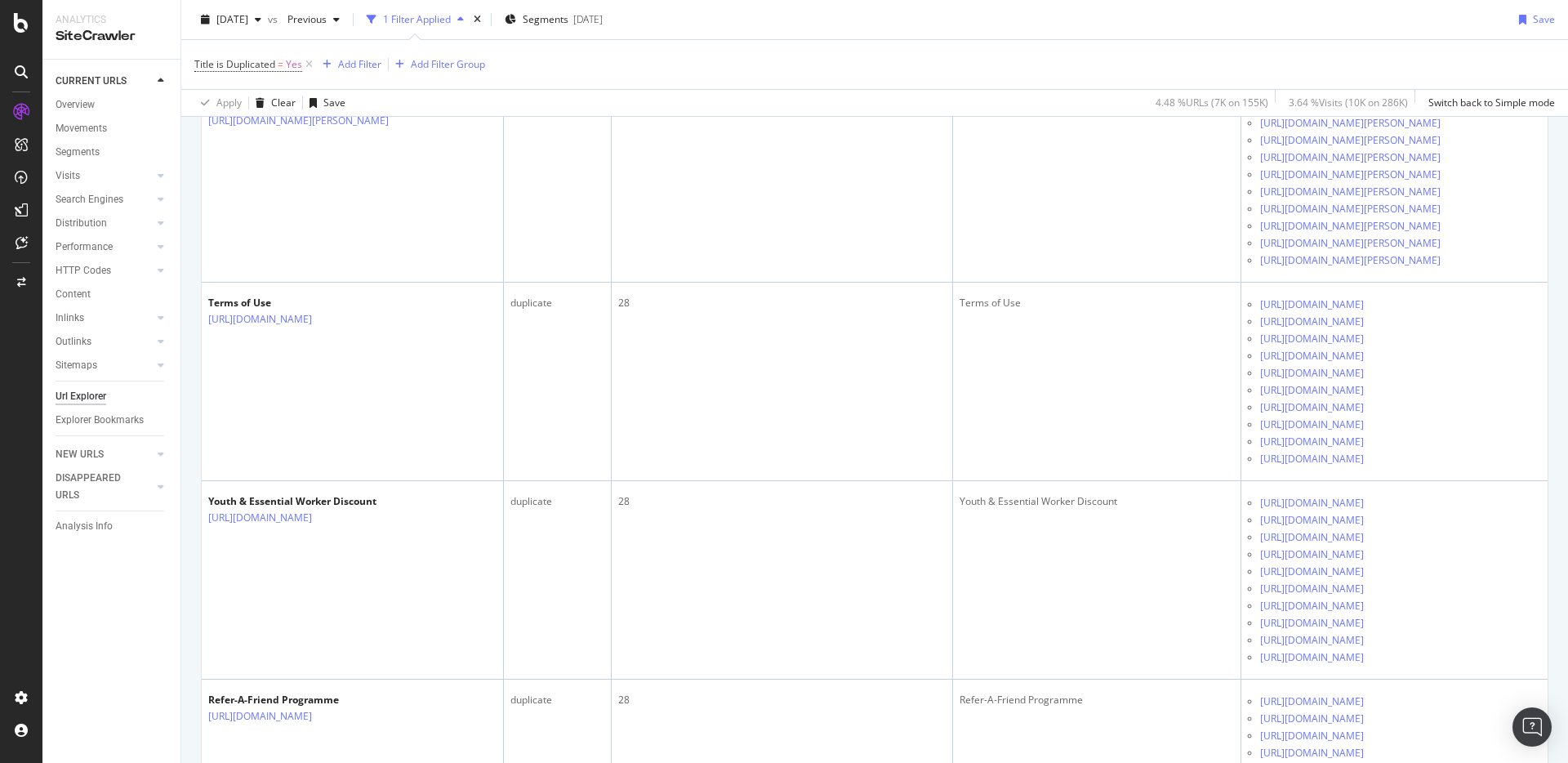
scroll to position [1063, 0]
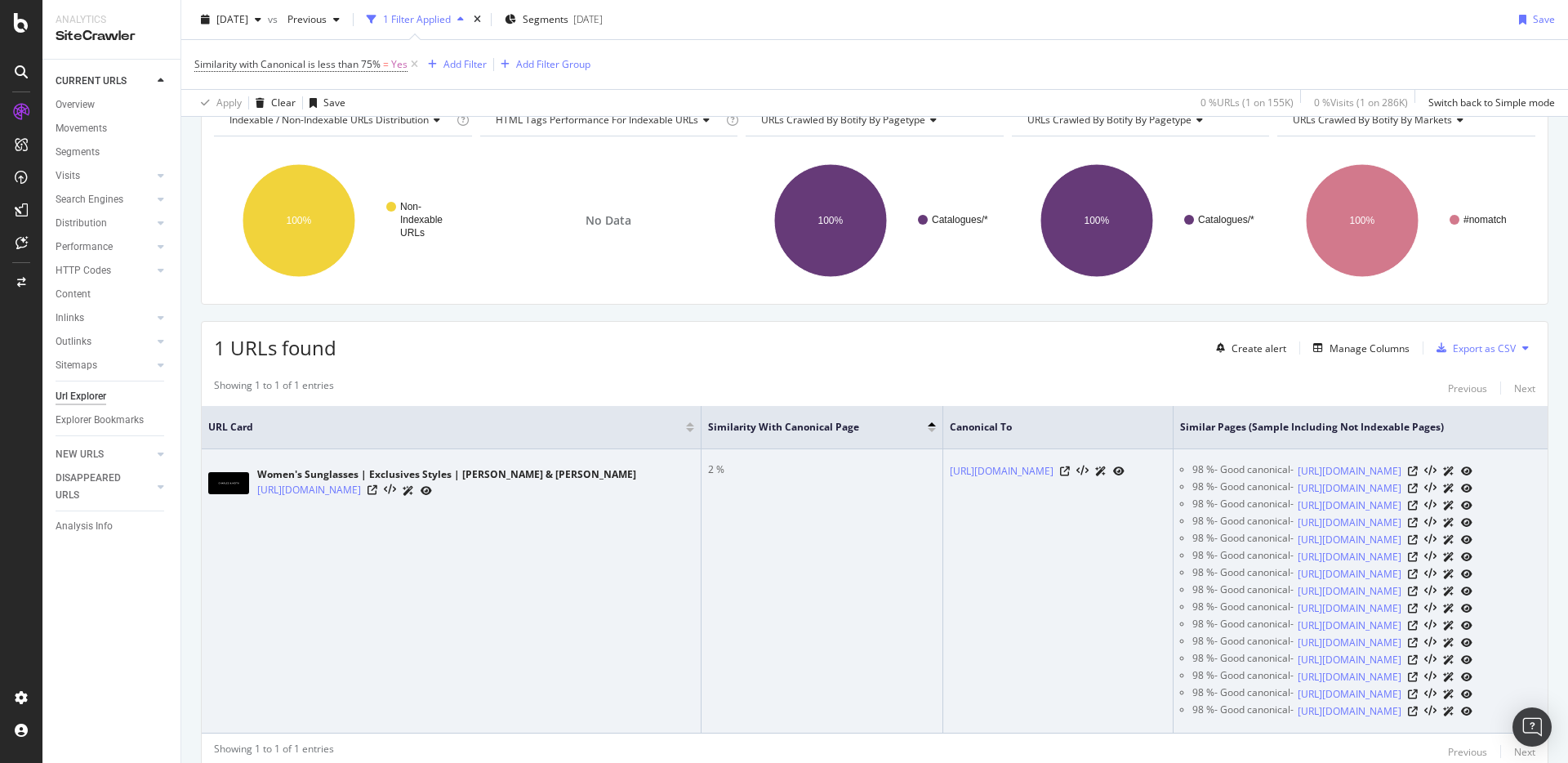
scroll to position [87, 0]
click at [377, 491] on icon at bounding box center [372, 491] width 10 height 10
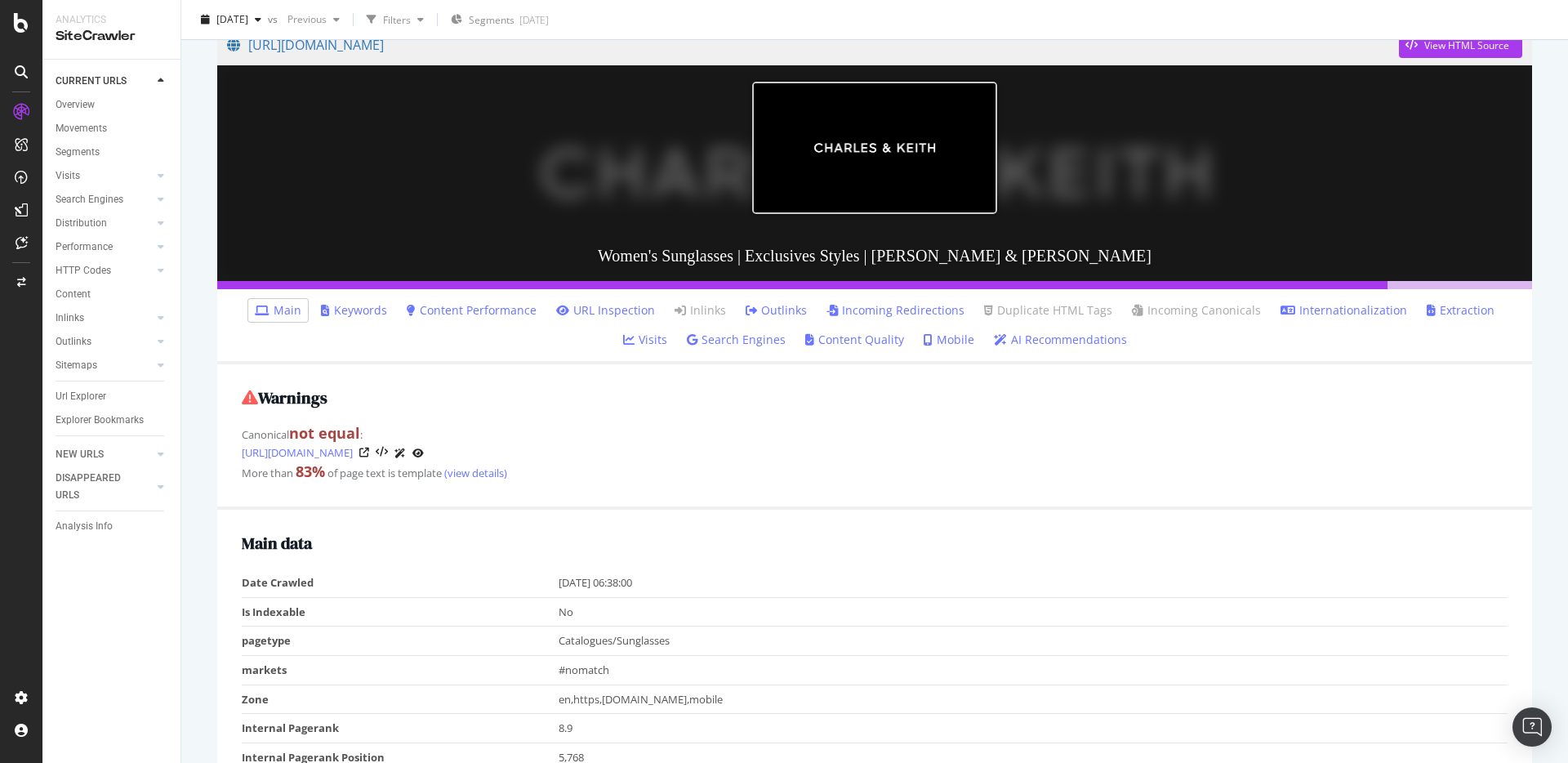
scroll to position [237, 0]
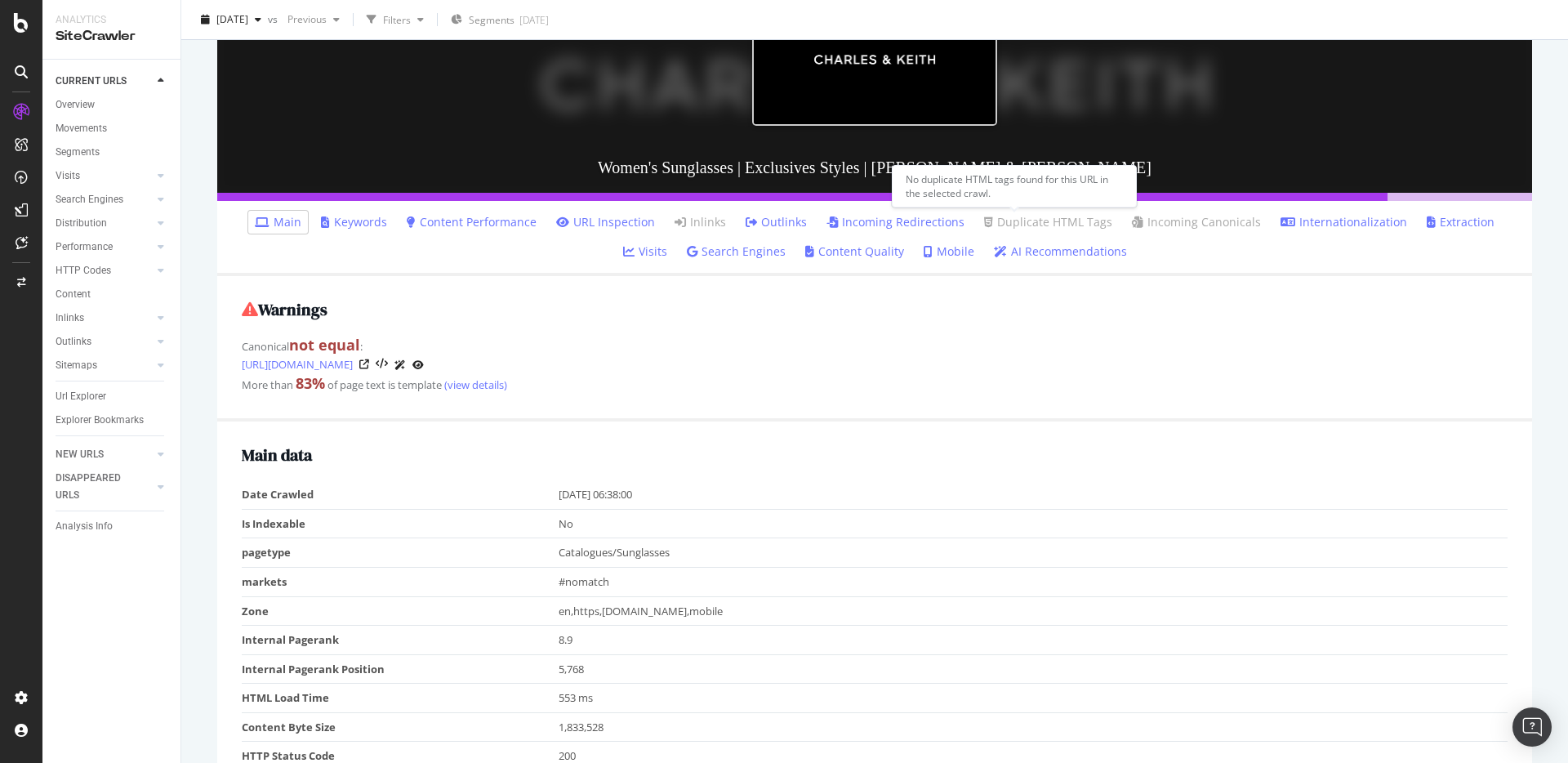
click at [893, 214] on link "Incoming Redirections" at bounding box center [895, 222] width 138 height 16
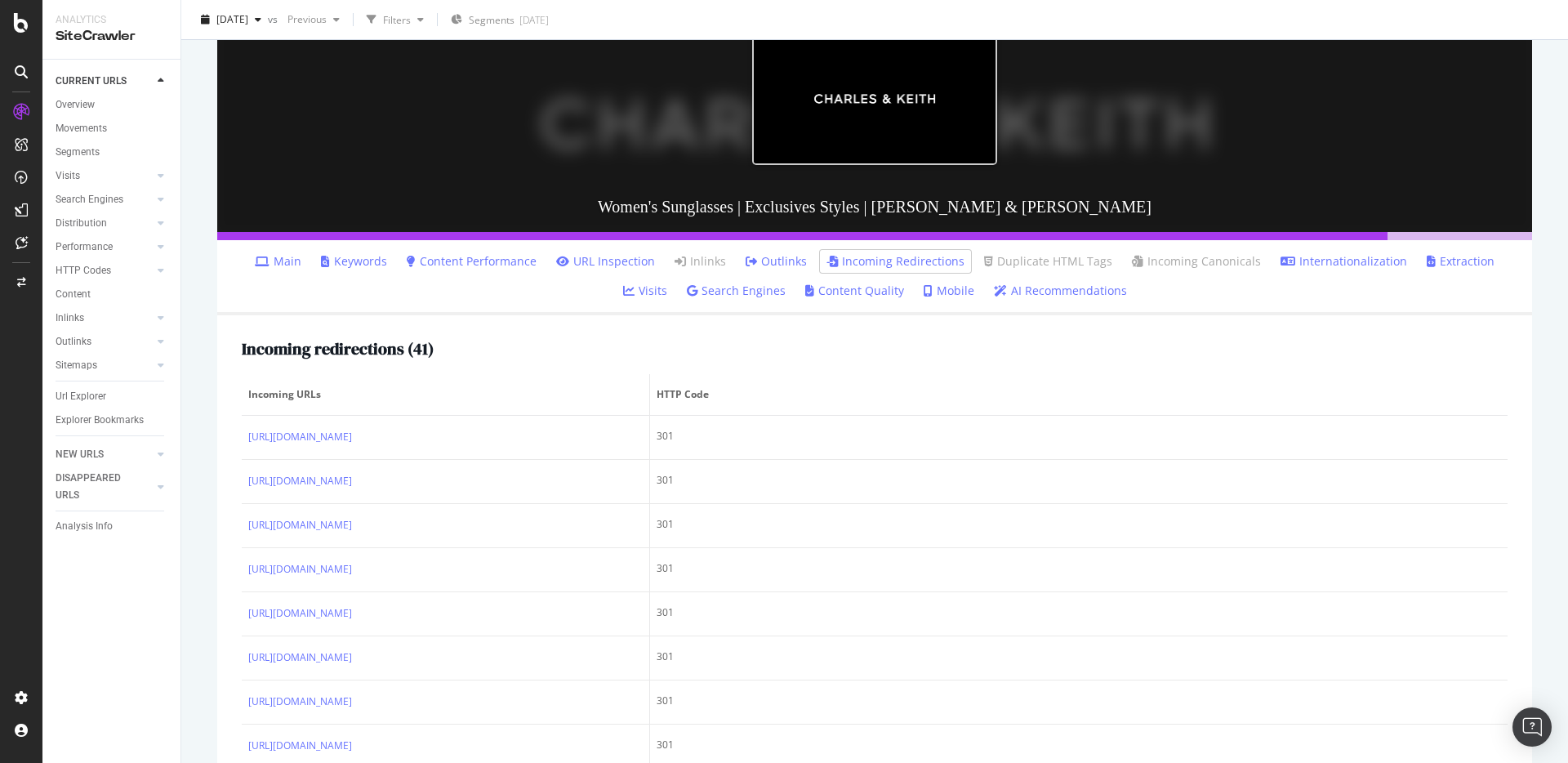
scroll to position [259, 0]
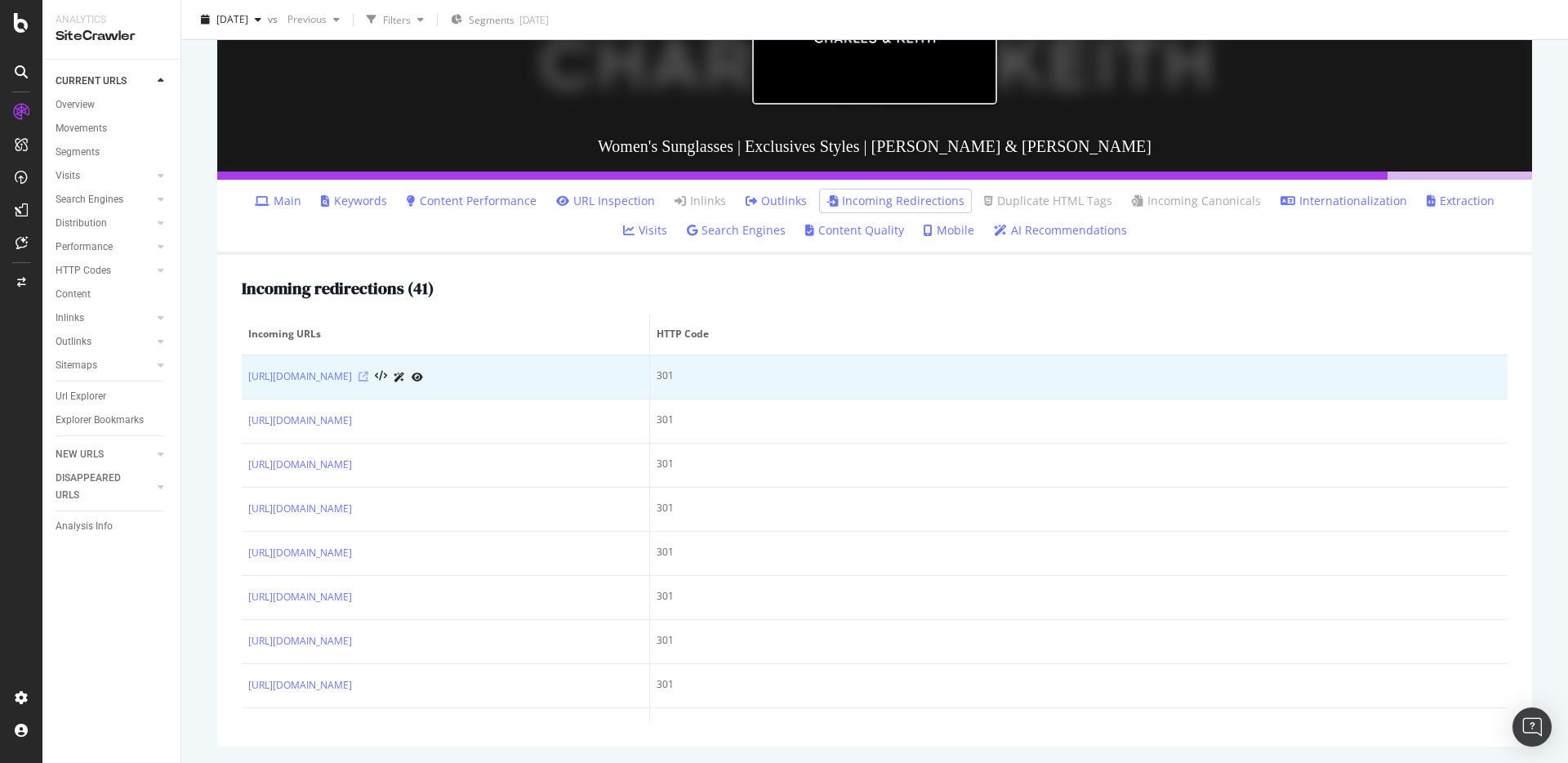
click at [368, 377] on icon at bounding box center [363, 377] width 10 height 10
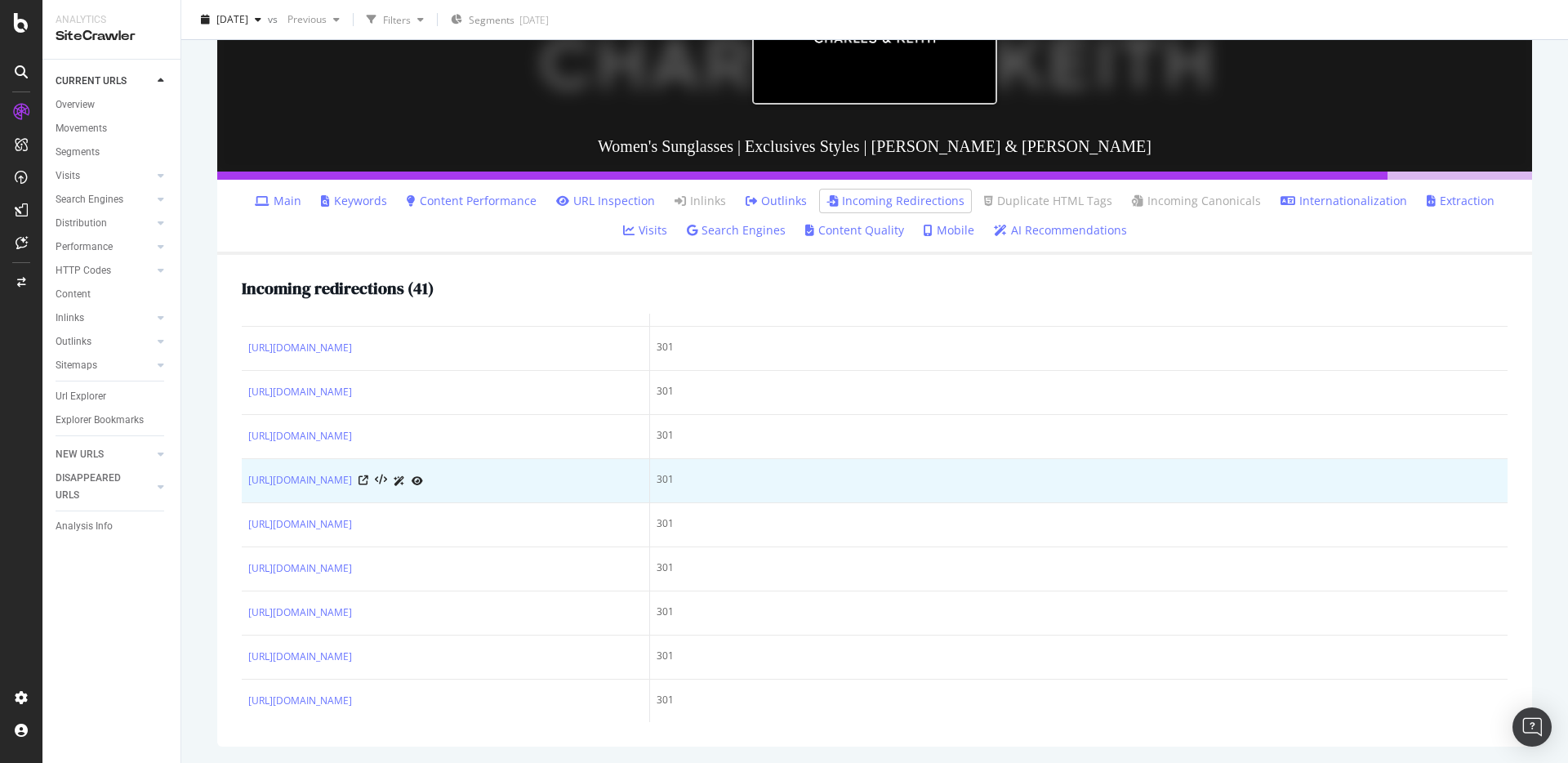
scroll to position [998, 0]
